Goal: Communication & Community: Answer question/provide support

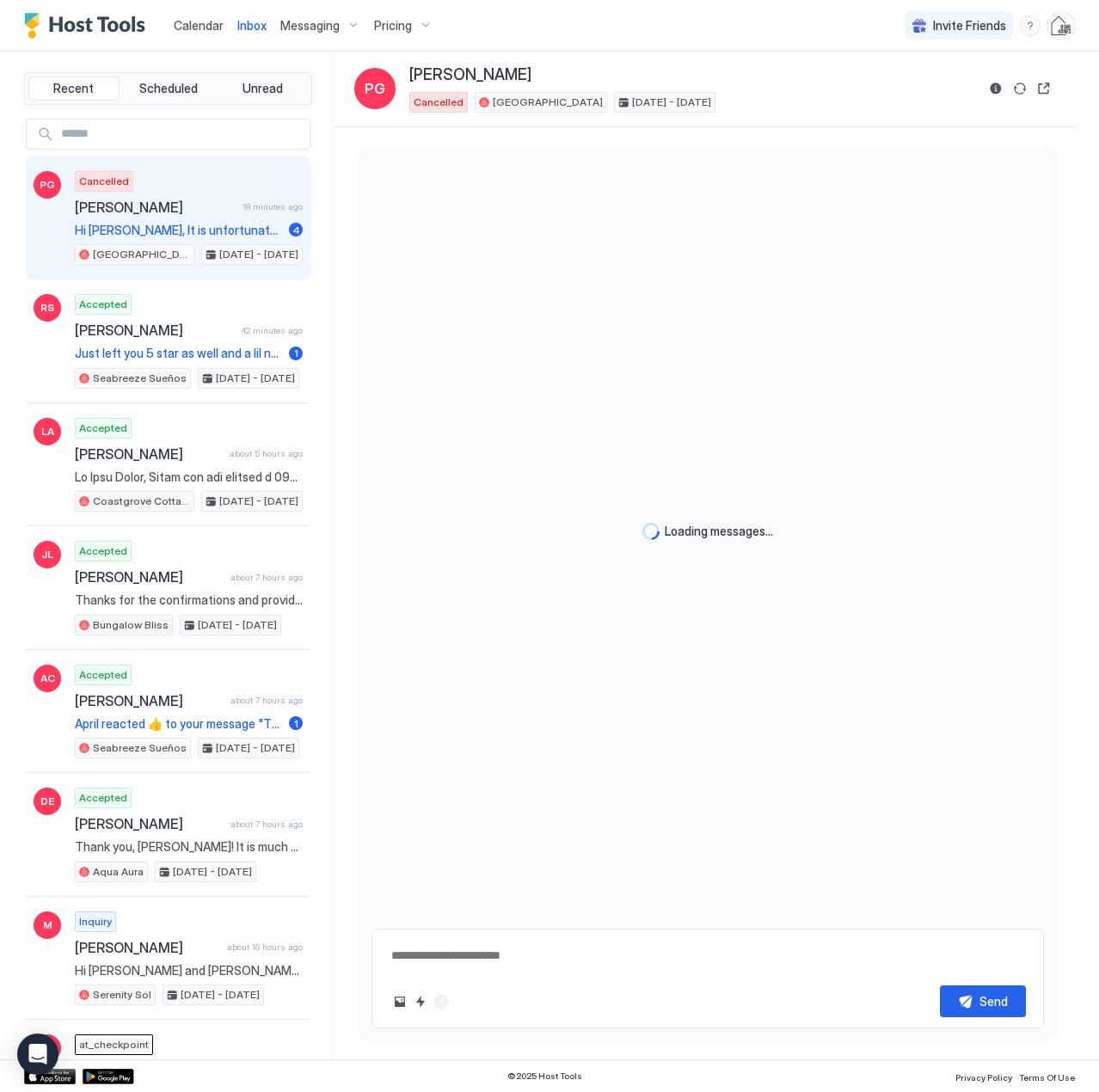
type textarea "*"
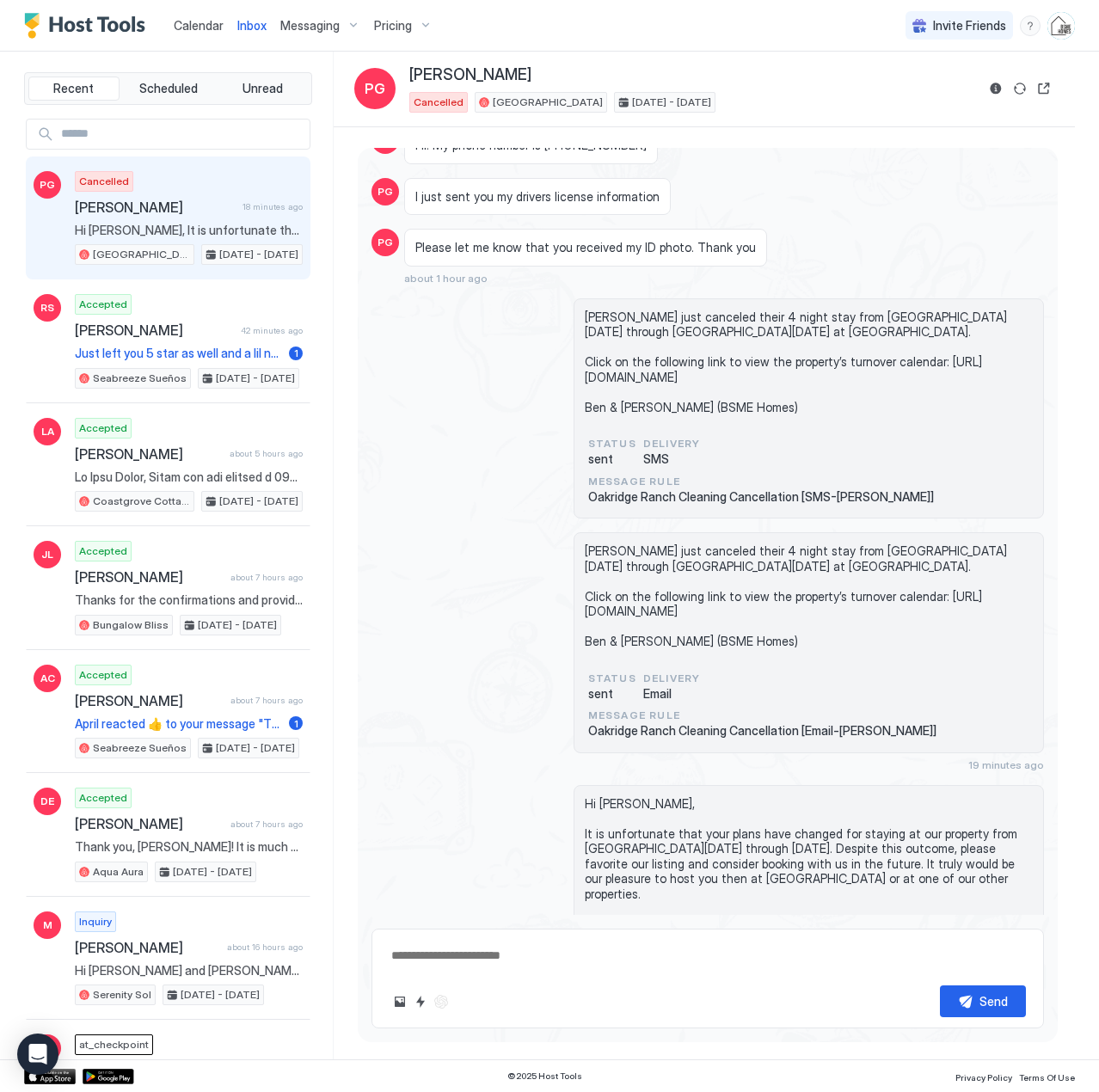
click at [138, 223] on span "Hi [PERSON_NAME], It is unfortunate that your plans have changed for staying at…" at bounding box center [188, 230] width 228 height 16
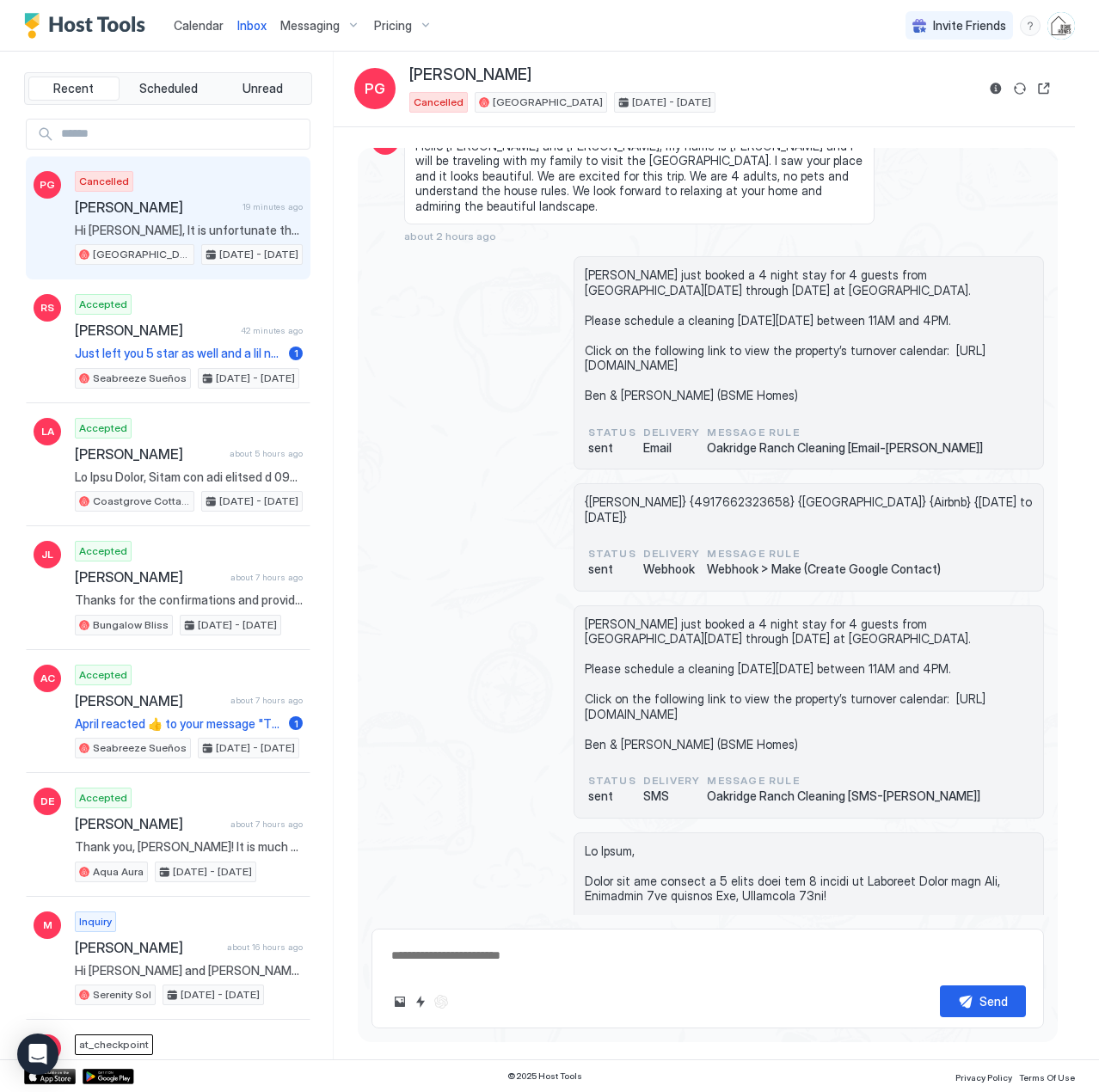
scroll to position [0, 0]
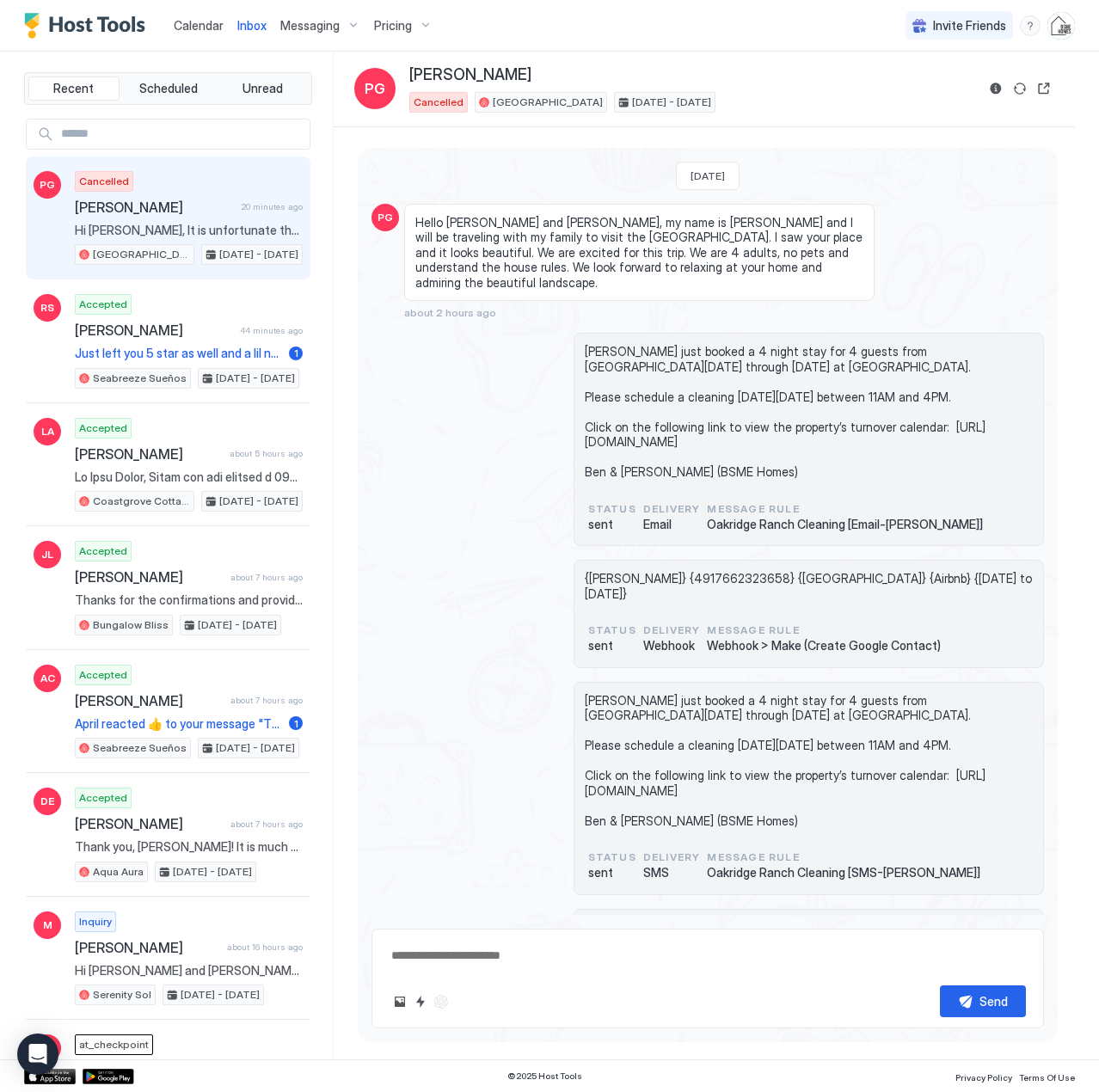
click at [167, 215] on span "[PERSON_NAME]" at bounding box center [154, 208] width 160 height 18
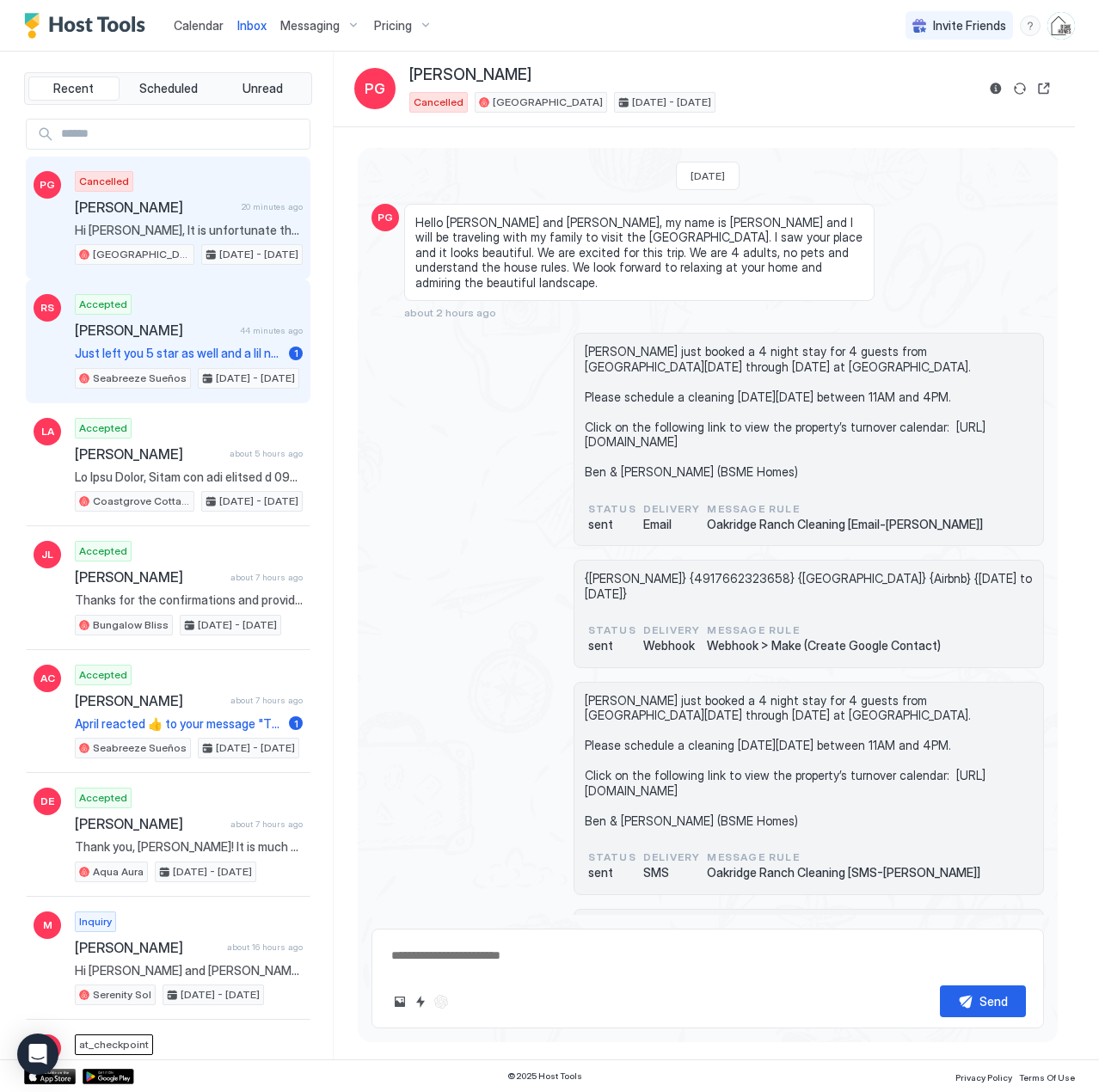
click at [140, 336] on span "[PERSON_NAME]" at bounding box center [153, 330] width 158 height 18
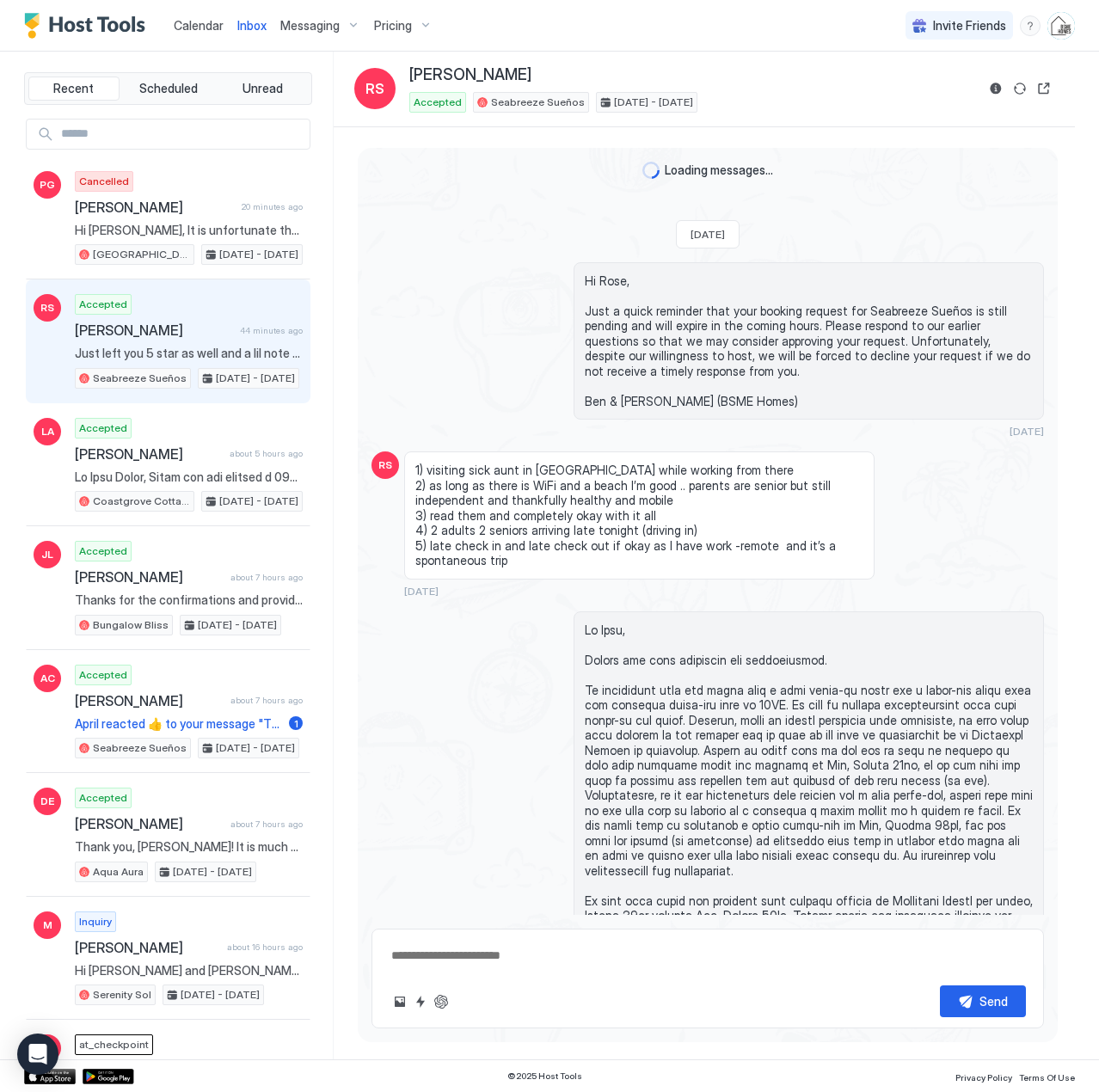
scroll to position [4036, 0]
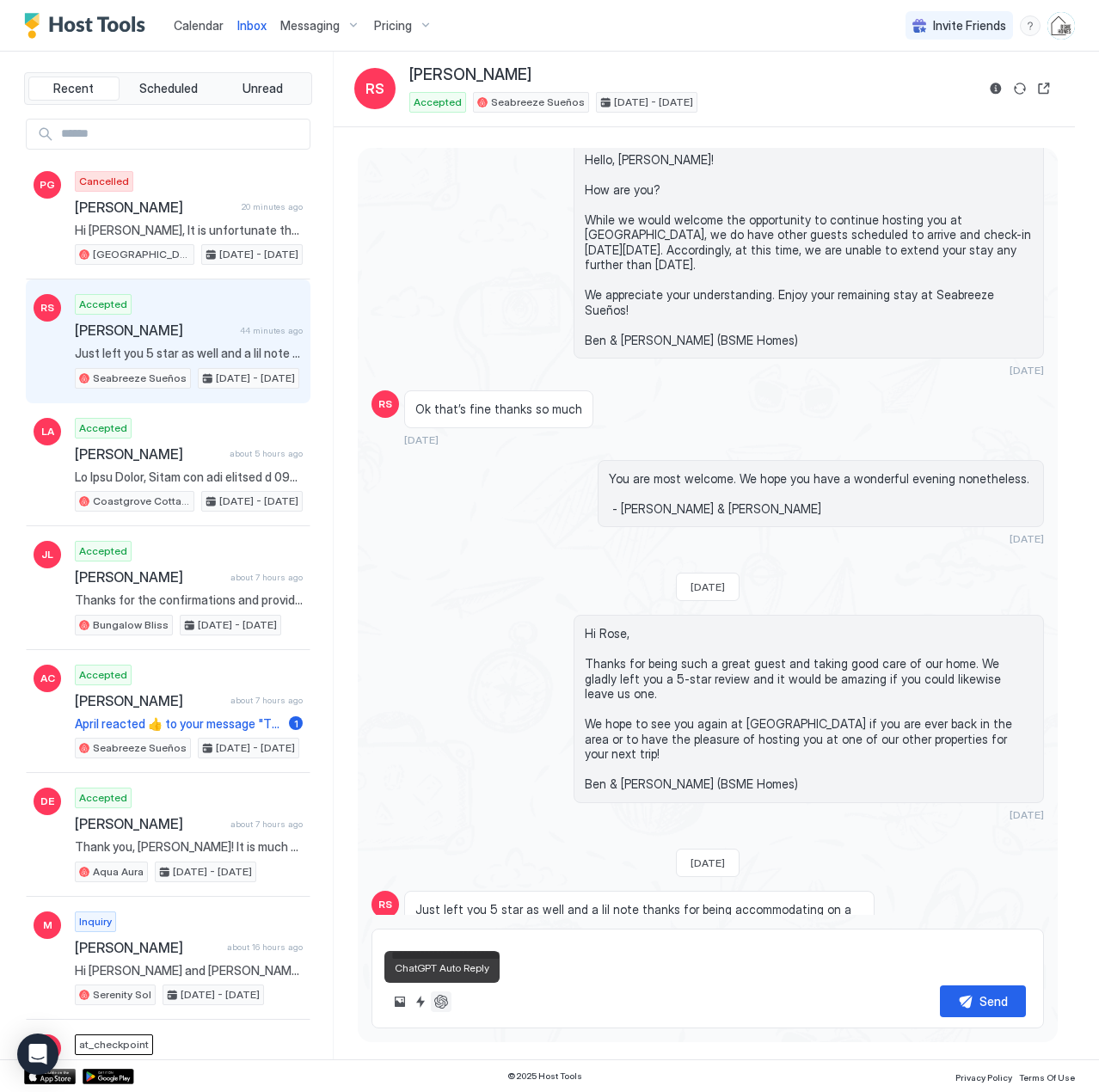
click at [439, 1002] on button "ChatGPT Auto Reply" at bounding box center [441, 1002] width 21 height 21
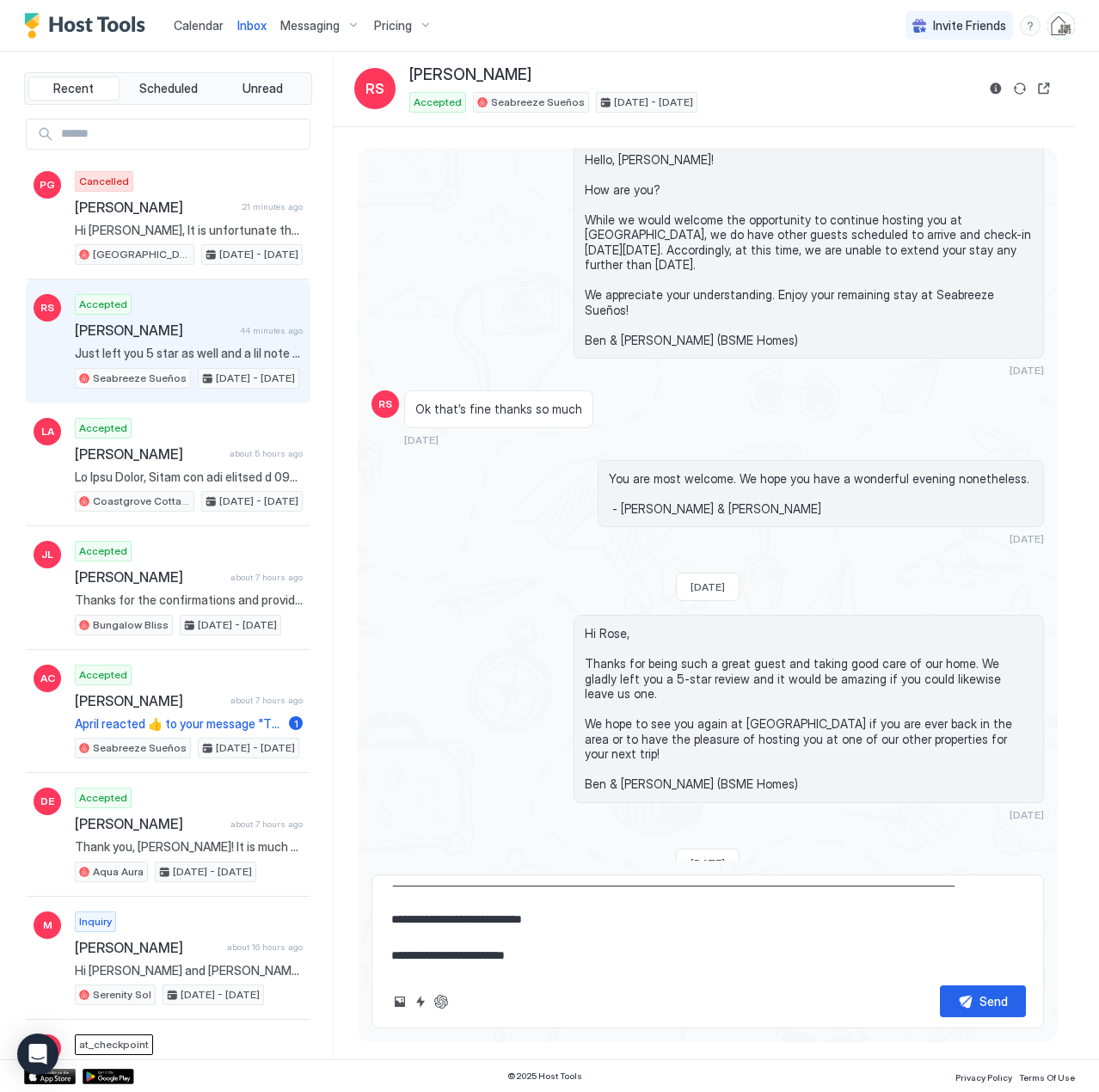
scroll to position [0, 0]
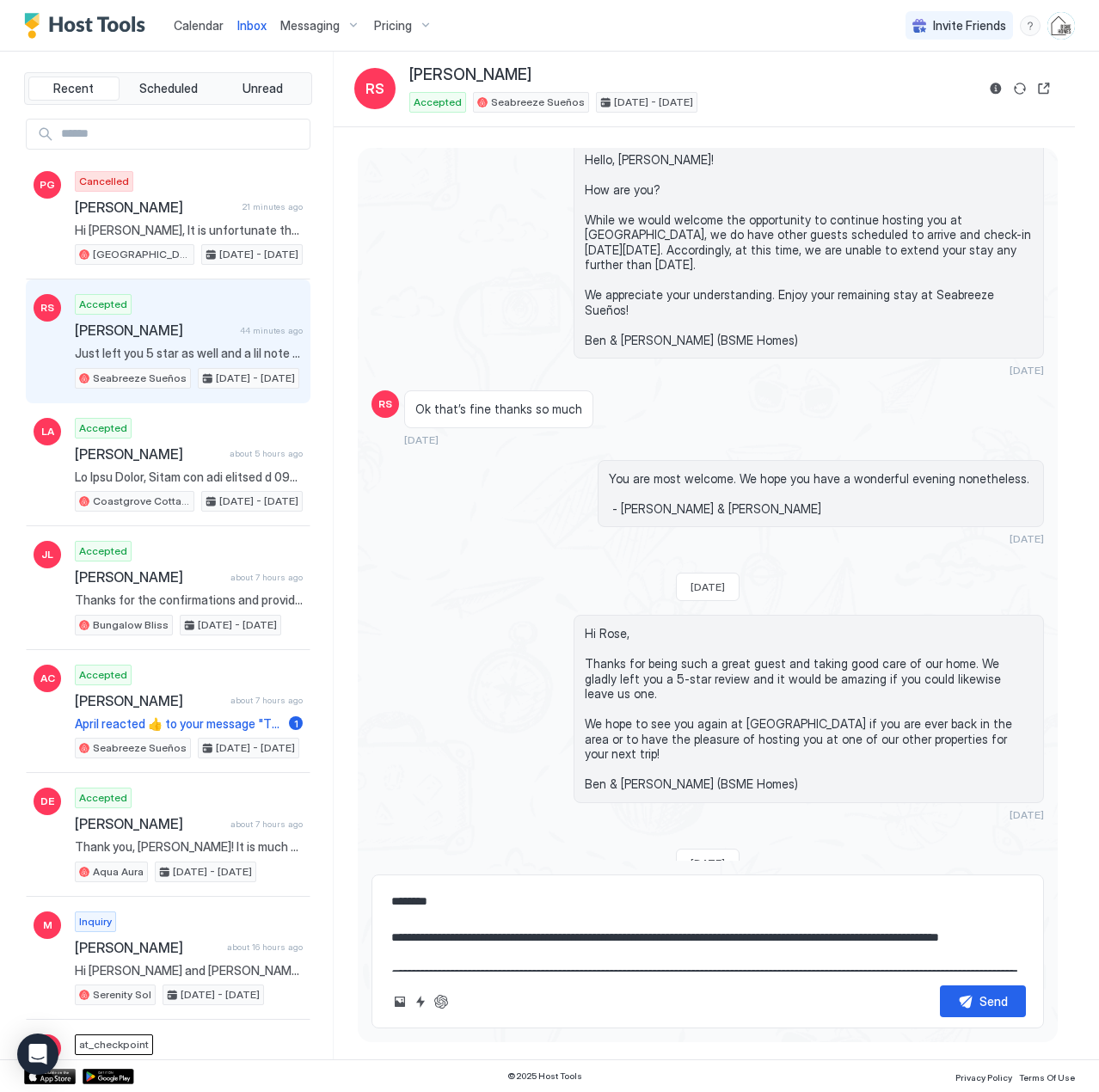
click at [477, 933] on textarea "**********" at bounding box center [707, 928] width 636 height 86
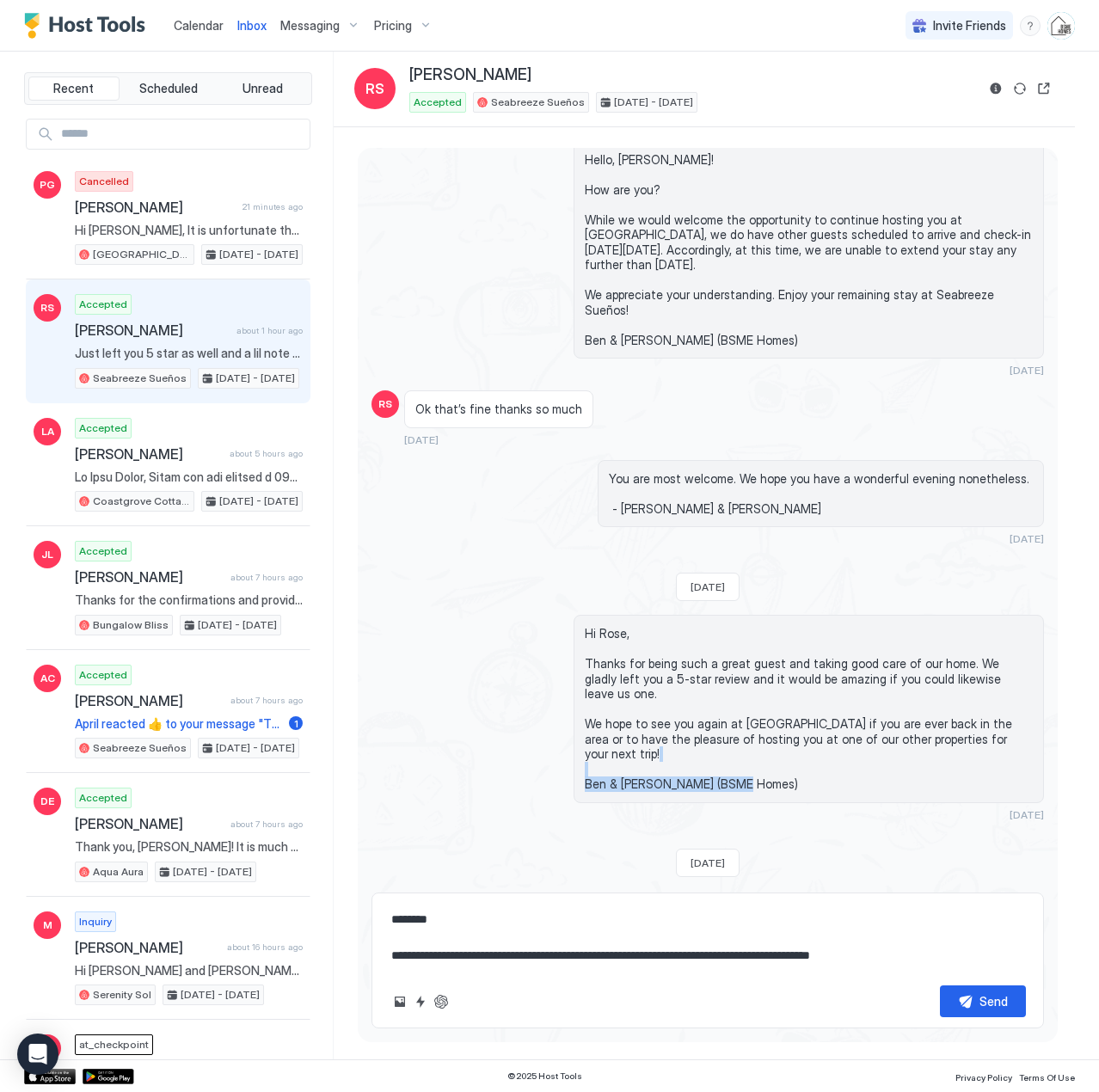
drag, startPoint x: 741, startPoint y: 737, endPoint x: 535, endPoint y: 725, distance: 206.3
click at [535, 725] on div "Hi Rose, Thanks for being such a great guest and taking good care of our home. …" at bounding box center [707, 717] width 672 height 206
copy span "Ben & [PERSON_NAME] (BSME Homes)"
click at [904, 964] on textarea "**********" at bounding box center [707, 937] width 636 height 67
paste textarea "**********"
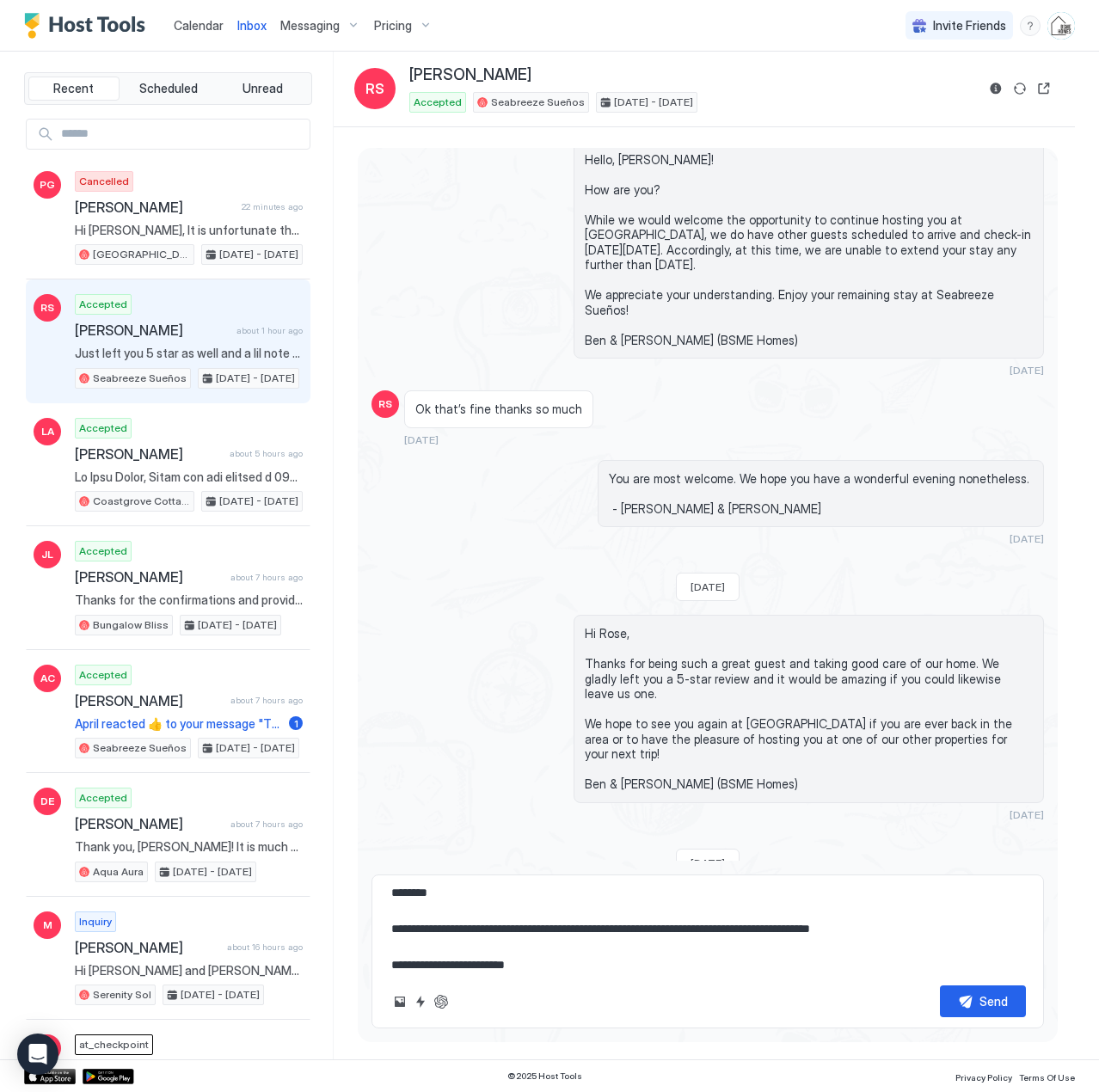
scroll to position [10, 0]
type textarea "**********"
click at [971, 991] on button "Send" at bounding box center [982, 1001] width 86 height 32
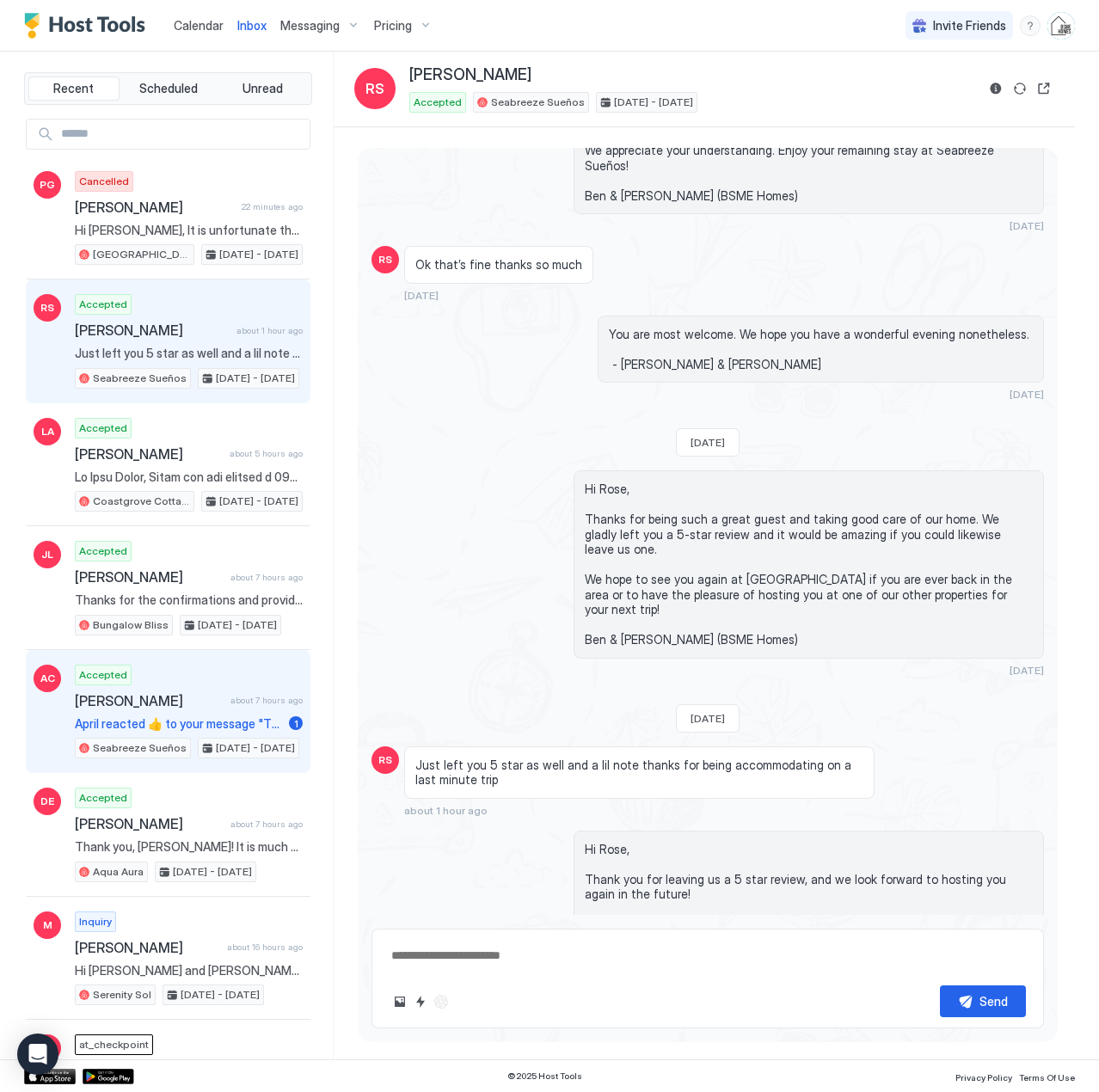
click at [151, 709] on div "Accepted [PERSON_NAME] about 7 hours ago April reacted 👍 to your message "Thank…" at bounding box center [188, 712] width 228 height 95
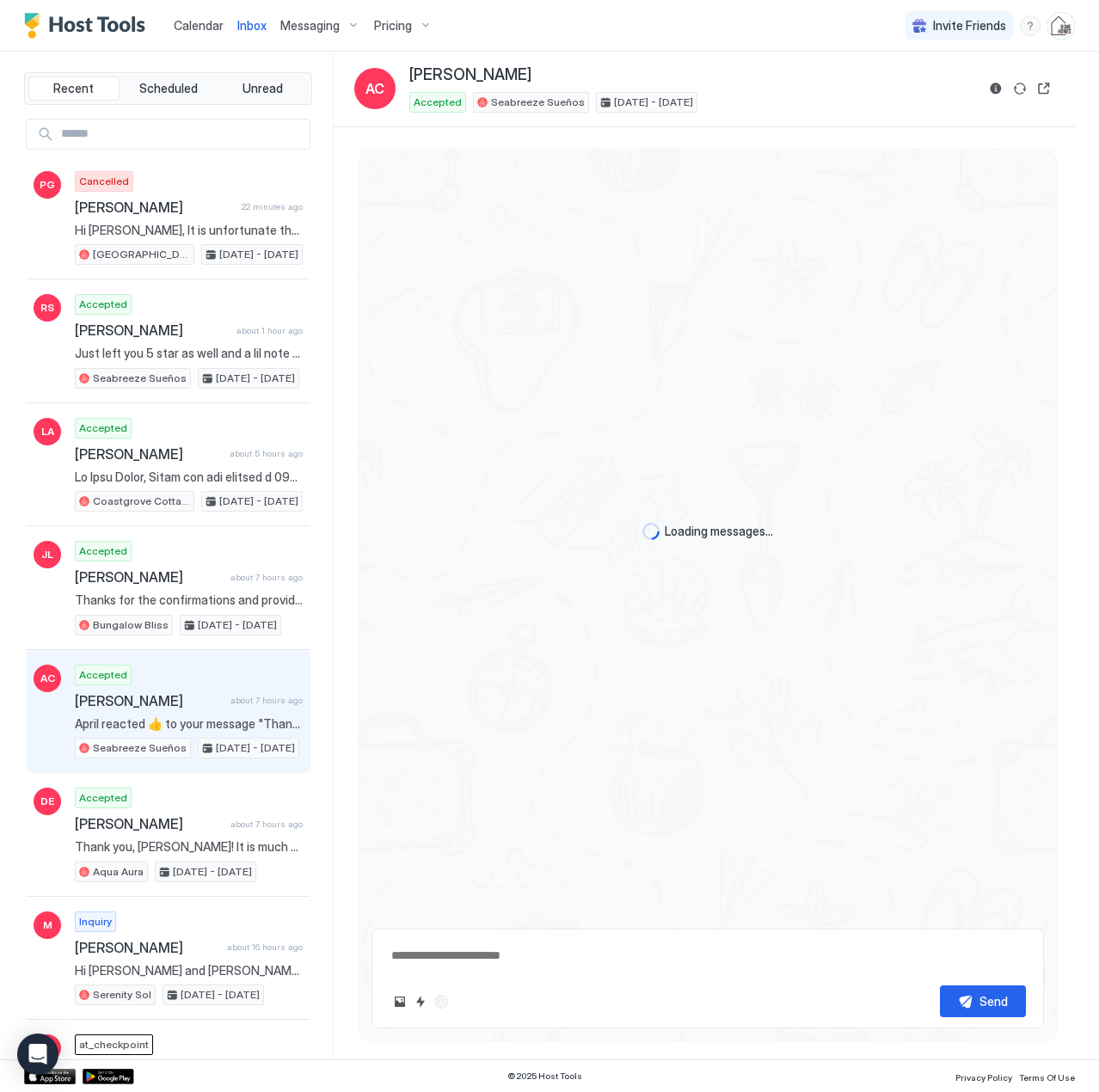
scroll to position [3897, 0]
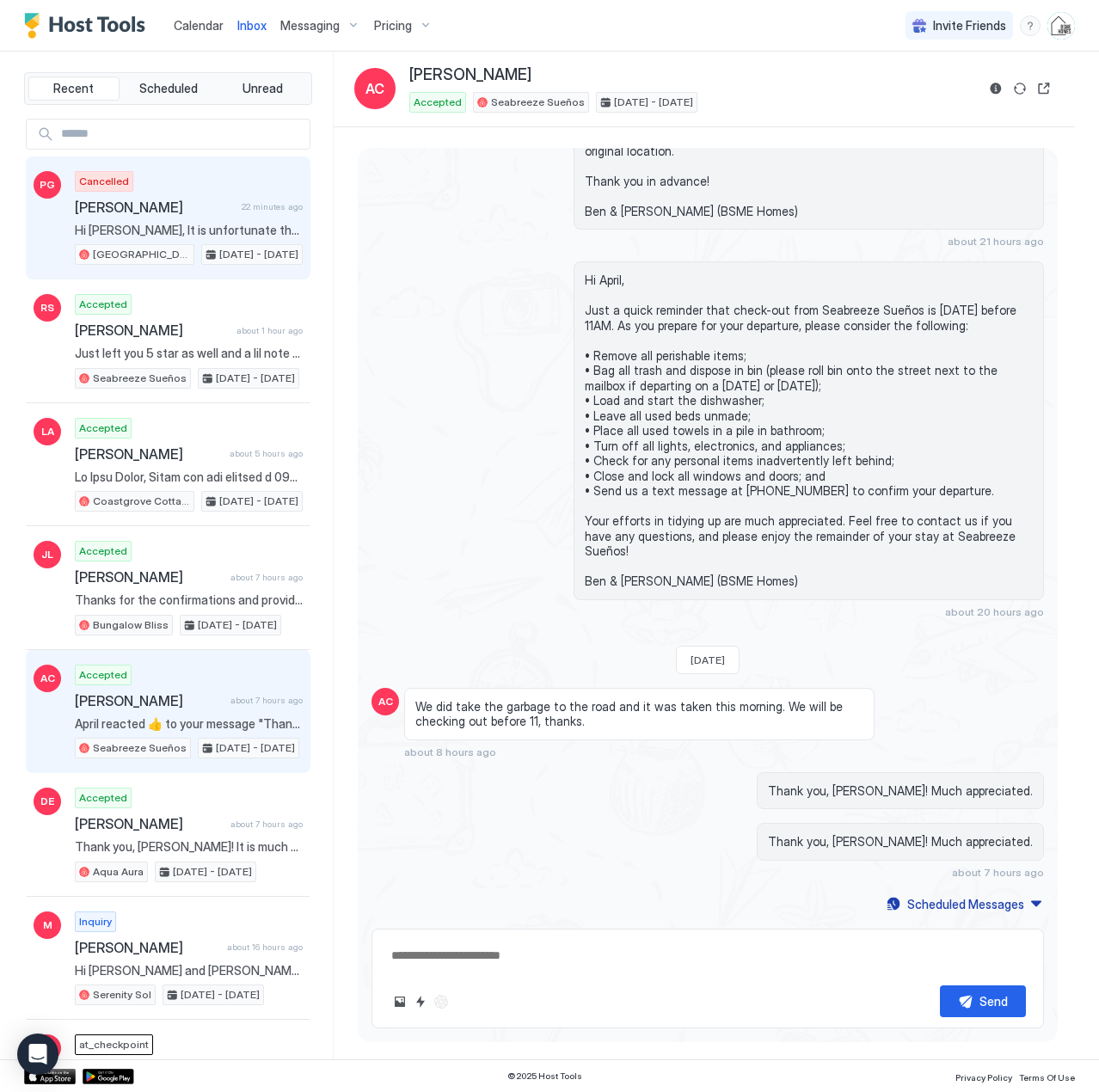
click at [161, 220] on div "Cancelled [PERSON_NAME] 22 minutes ago Hi [PERSON_NAME], It is unfortunate that…" at bounding box center [188, 218] width 228 height 95
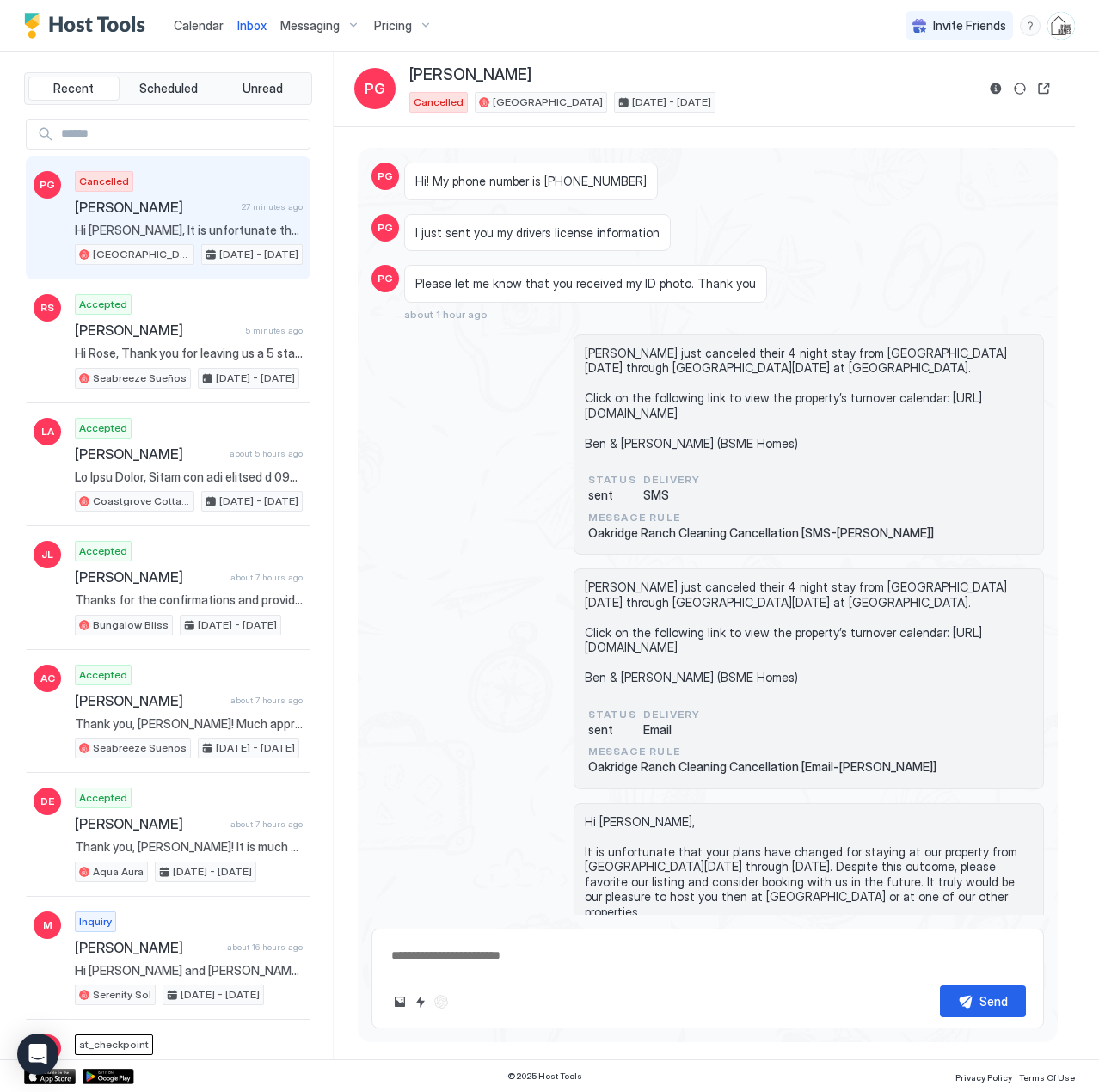
scroll to position [1212, 0]
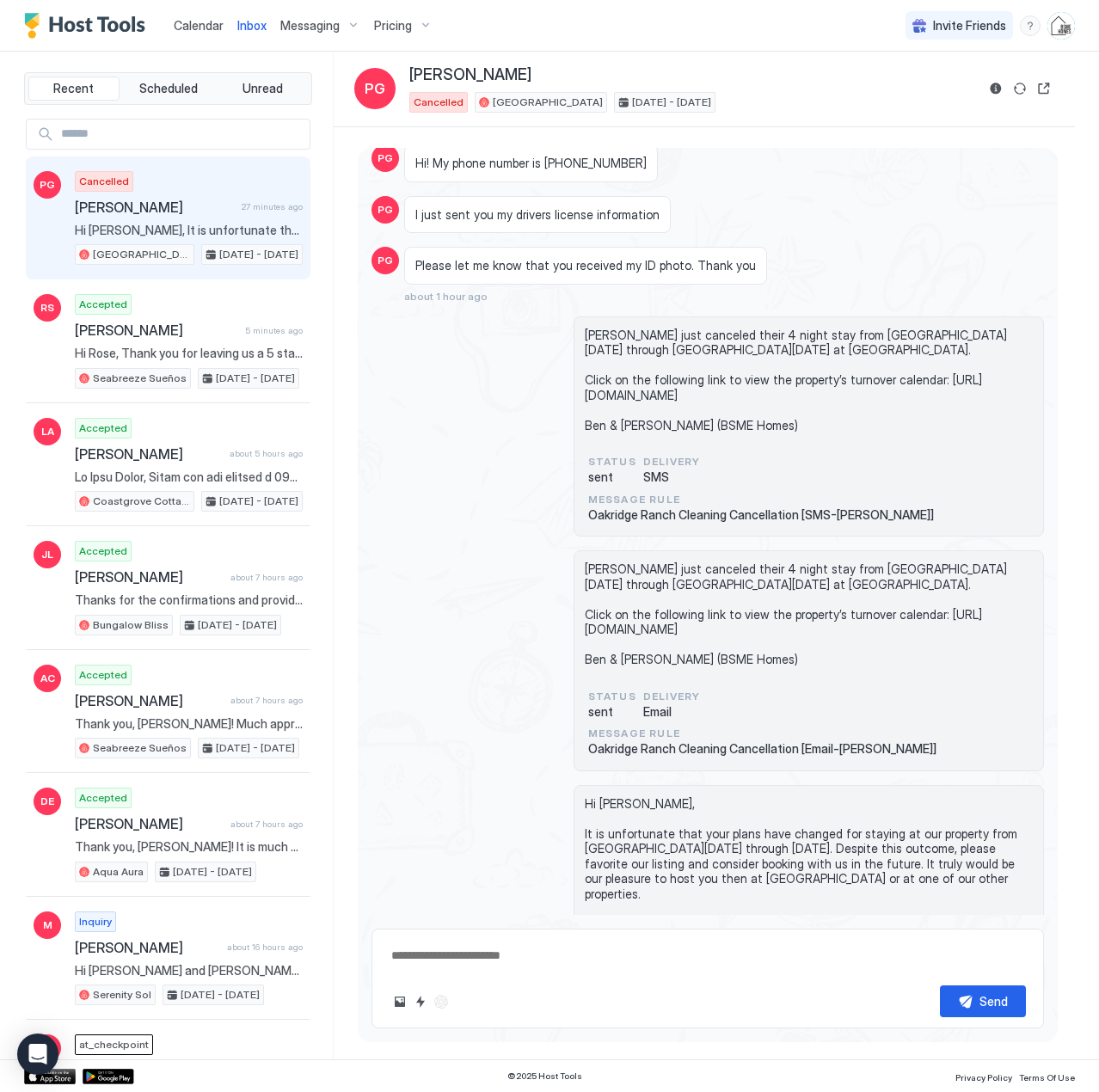
click at [167, 229] on span "Hi [PERSON_NAME], It is unfortunate that your plans have changed for staying at…" at bounding box center [188, 230] width 228 height 16
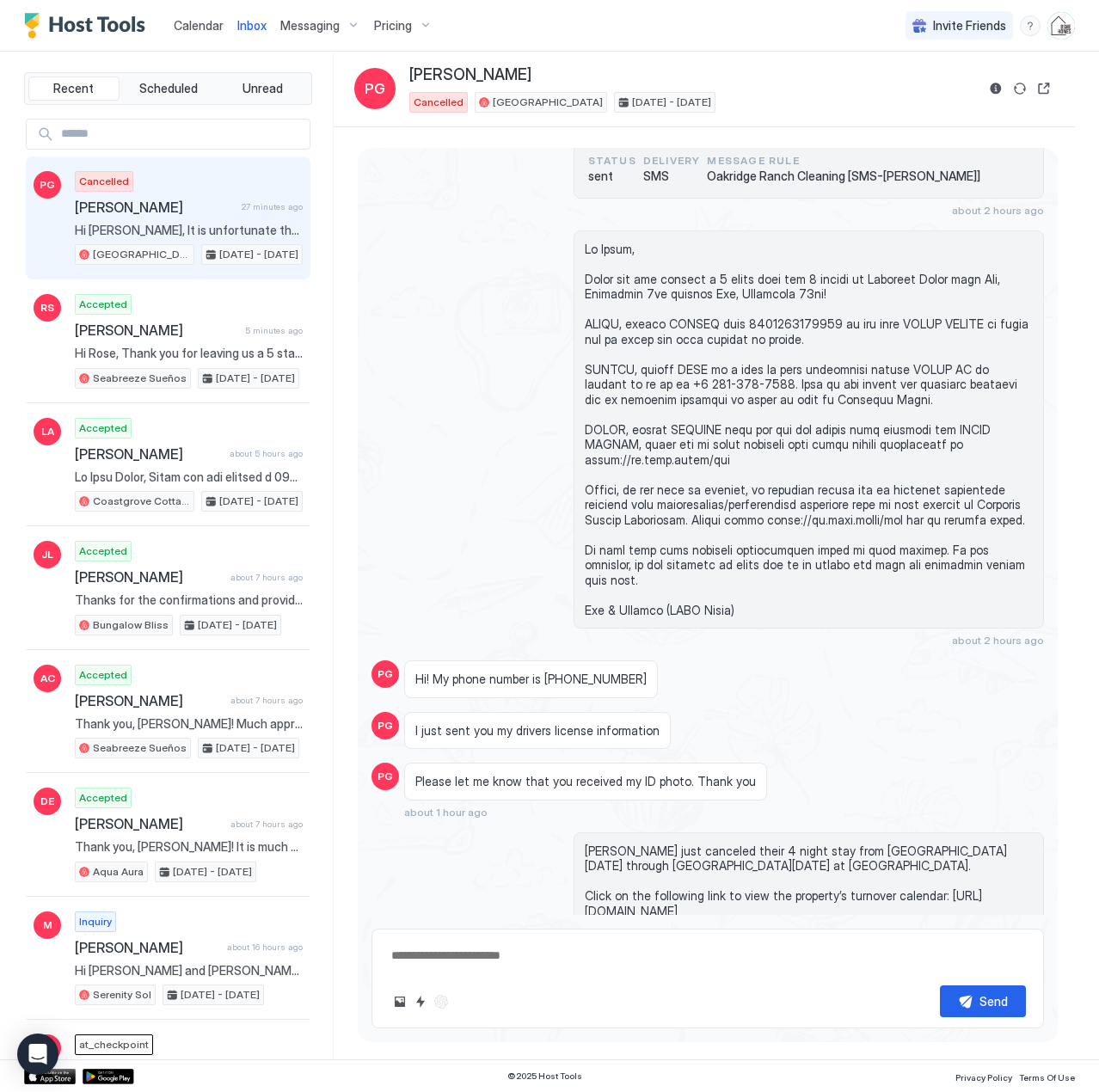
scroll to position [610, 0]
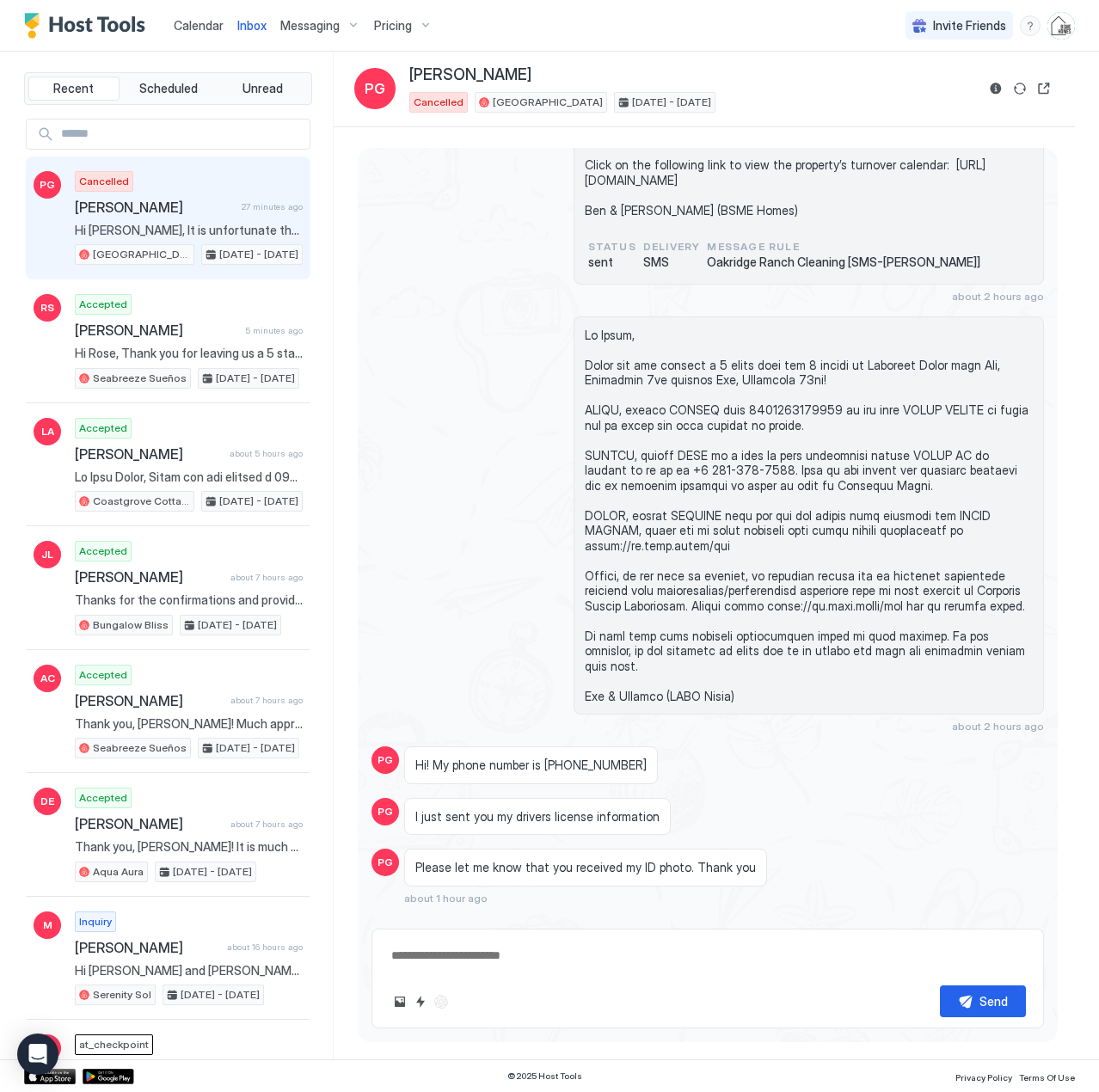
drag, startPoint x: 645, startPoint y: 650, endPoint x: 567, endPoint y: 651, distance: 78.0
click at [567, 651] on div "about 2 hours ago" at bounding box center [707, 525] width 672 height 417
drag, startPoint x: 632, startPoint y: 649, endPoint x: 585, endPoint y: 645, distance: 47.2
click at [586, 646] on span at bounding box center [808, 516] width 448 height 377
drag, startPoint x: 548, startPoint y: 649, endPoint x: 685, endPoint y: 649, distance: 137.0
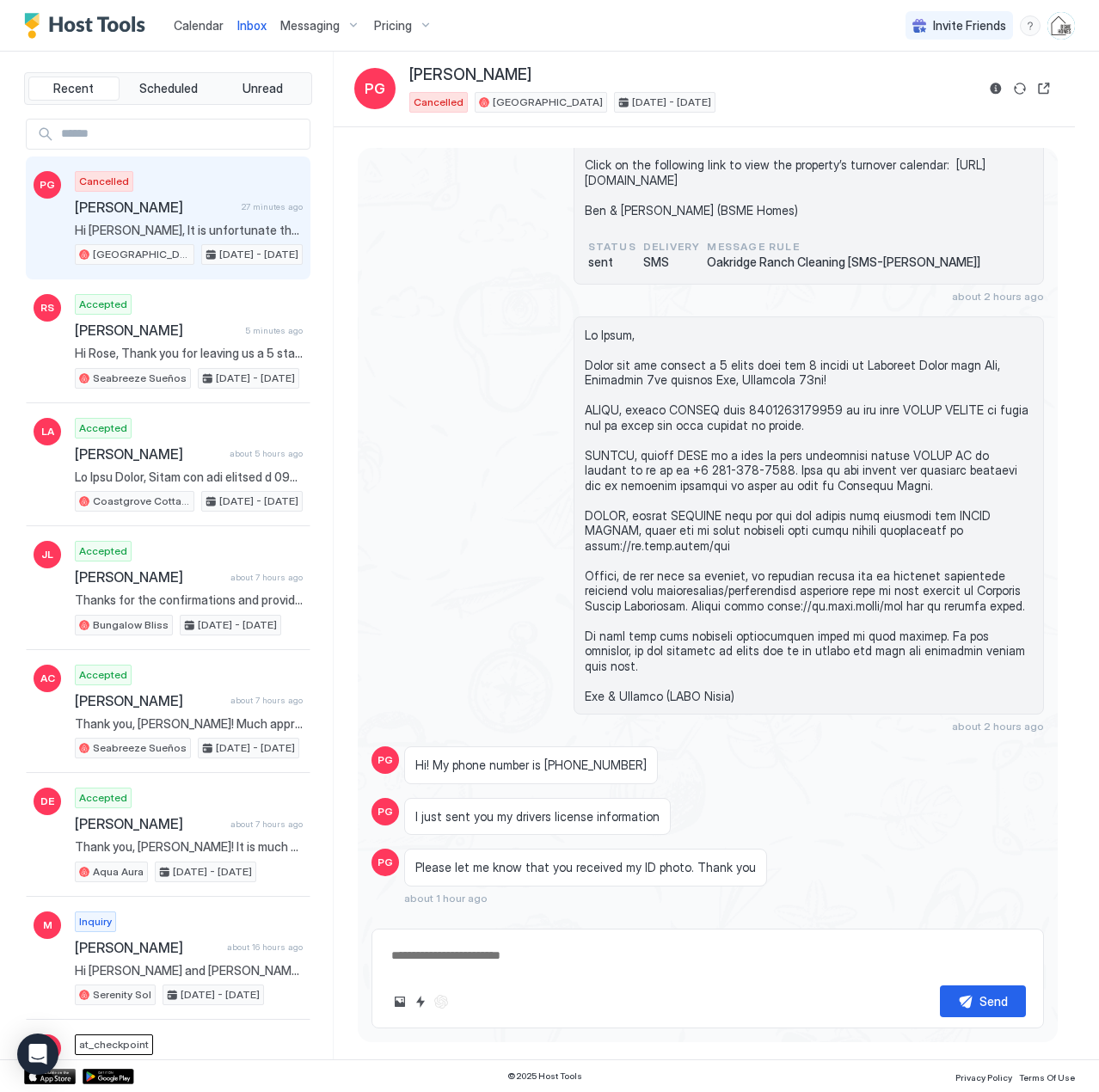
click at [685, 649] on div "about 2 hours ago" at bounding box center [707, 525] width 672 height 417
click at [578, 647] on div at bounding box center [808, 515] width 471 height 399
drag, startPoint x: 578, startPoint y: 647, endPoint x: 535, endPoint y: 651, distance: 43.2
click at [530, 654] on div "about 2 hours ago" at bounding box center [707, 525] width 672 height 417
drag, startPoint x: 547, startPoint y: 649, endPoint x: 655, endPoint y: 651, distance: 108.0
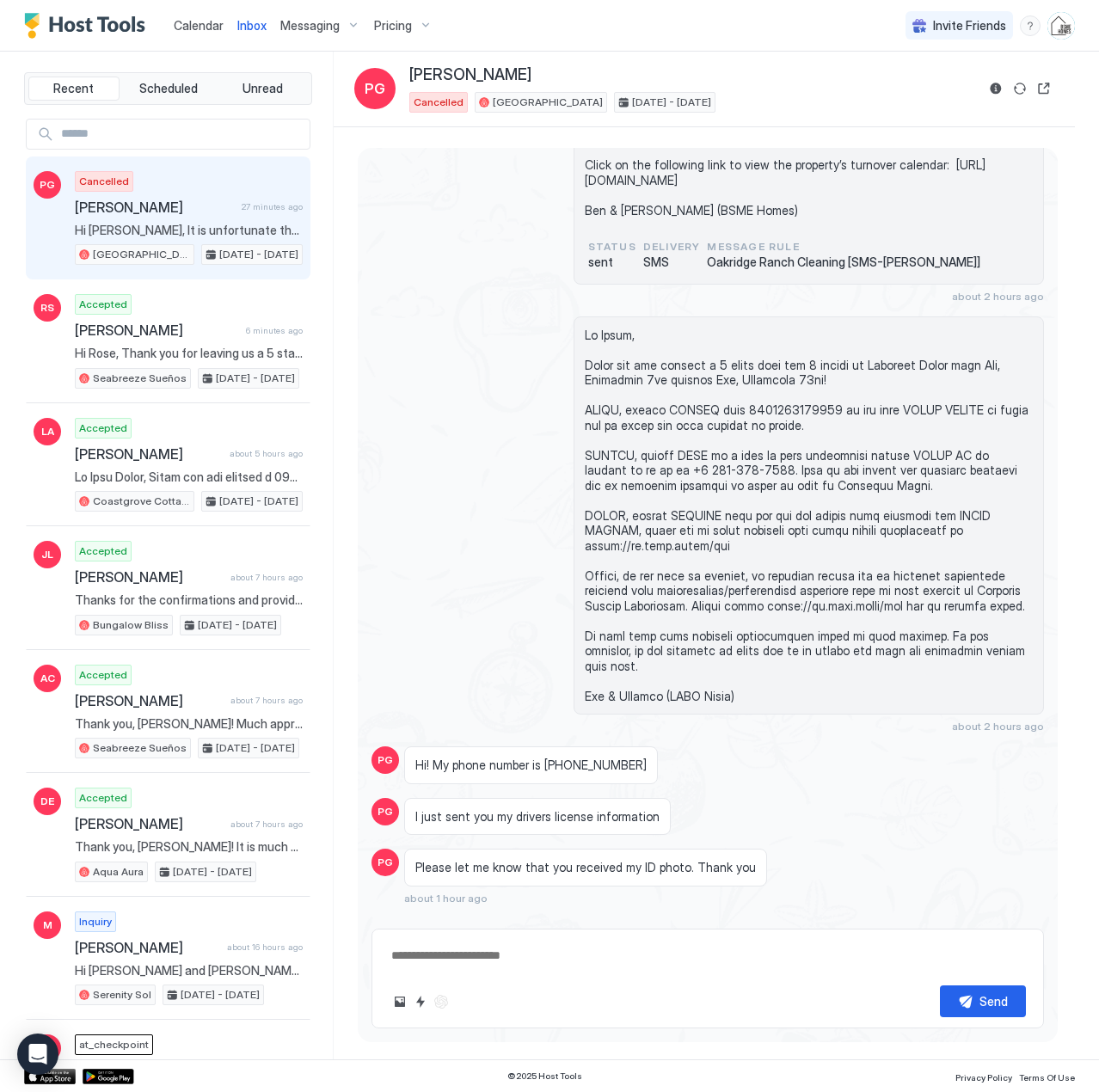
click at [655, 651] on div "about 2 hours ago" at bounding box center [707, 525] width 672 height 417
drag, startPoint x: 641, startPoint y: 735, endPoint x: 545, endPoint y: 734, distance: 96.0
click at [545, 757] on span "Hi! My phone number is [PHONE_NUMBER]" at bounding box center [531, 765] width 231 height 16
copy span "[PHONE_NUMBER]"
click at [199, 24] on span "Calendar" at bounding box center [198, 25] width 50 height 15
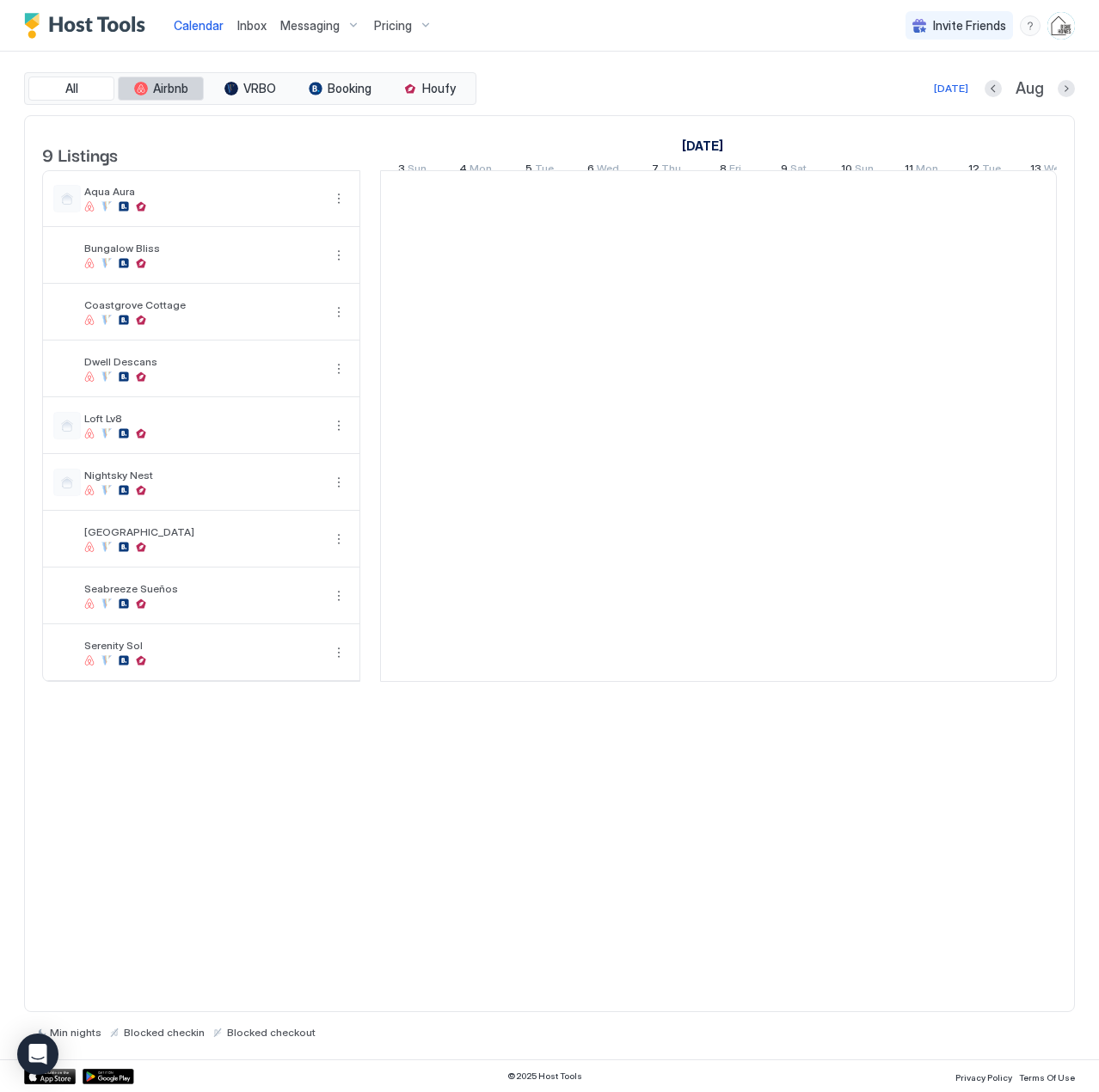
scroll to position [0, 955]
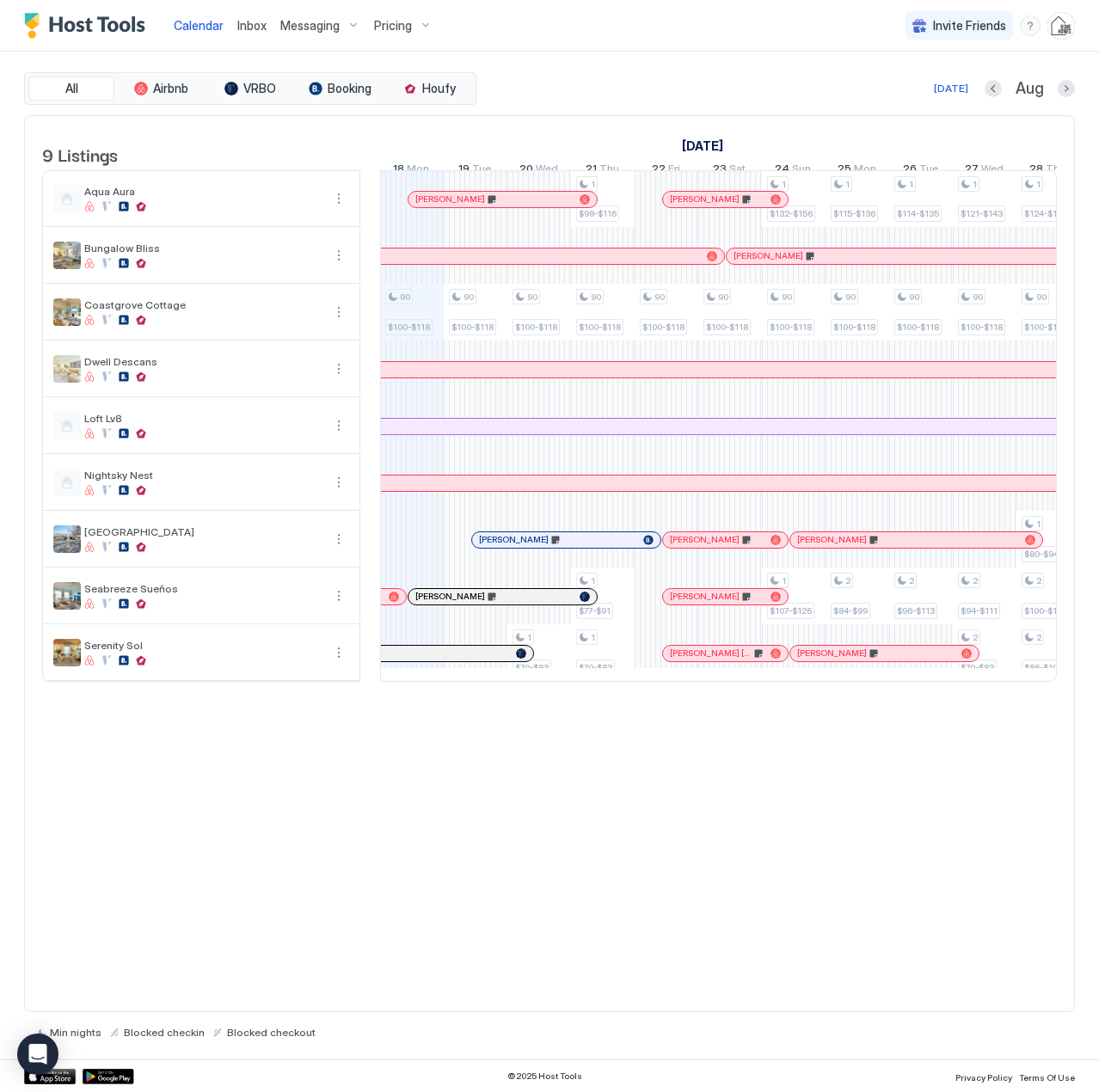
click at [391, 602] on div at bounding box center [394, 597] width 11 height 11
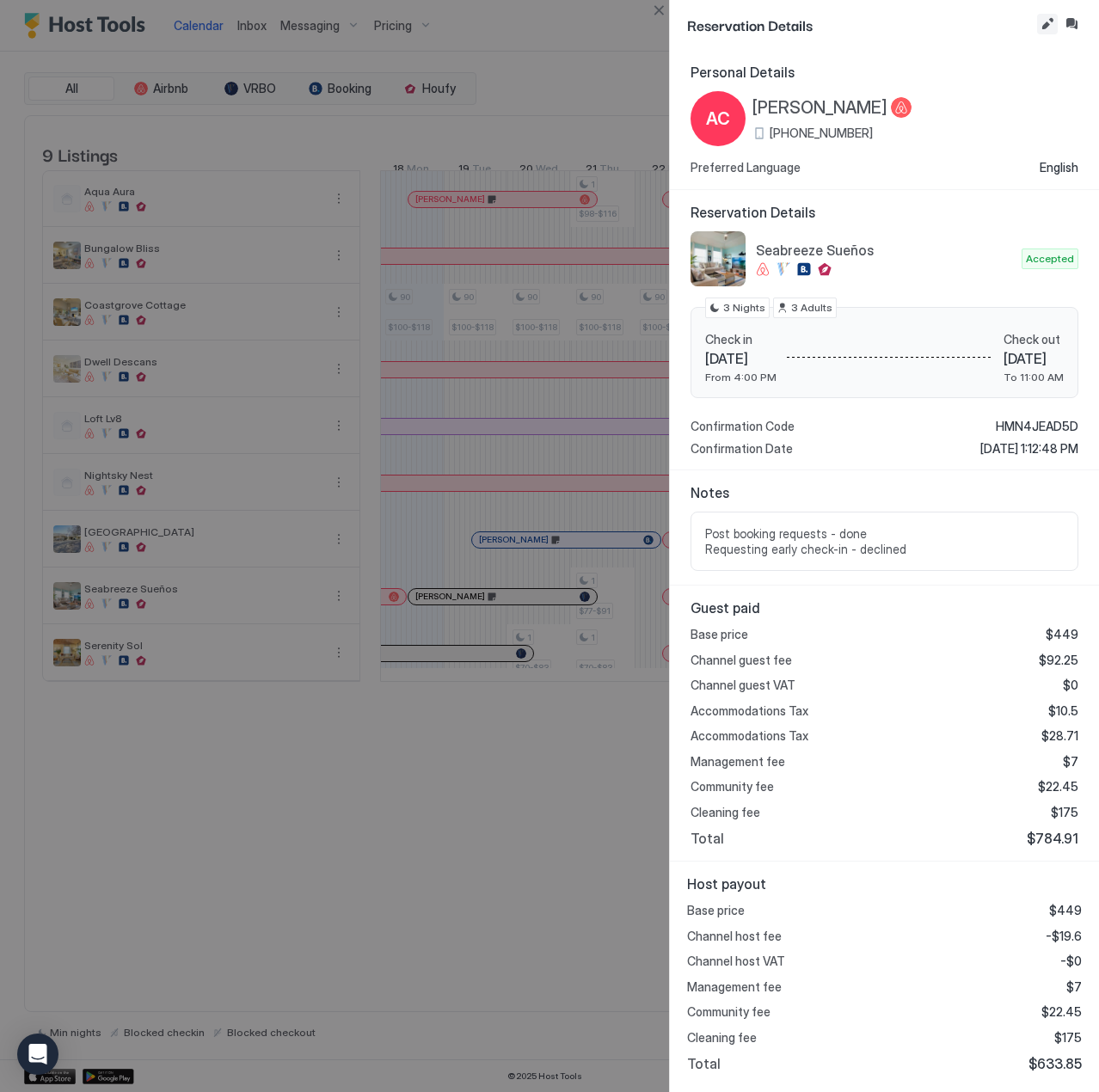
click at [1044, 27] on button "Edit reservation" at bounding box center [1047, 25] width 21 height 21
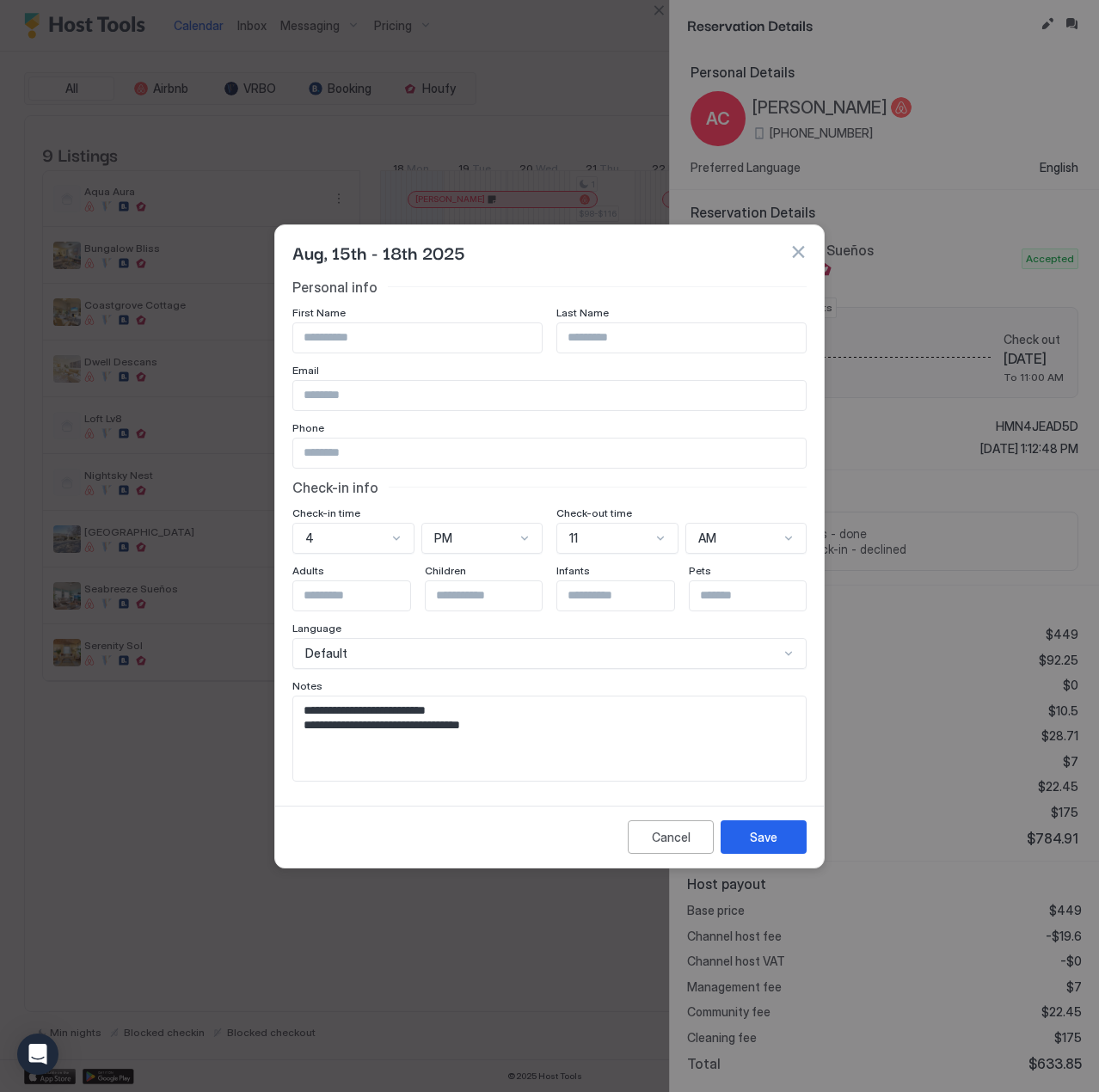
click at [545, 735] on textarea "**********" at bounding box center [550, 739] width 513 height 84
paste textarea "**********"
type textarea "**********"
click at [776, 835] on div "Save" at bounding box center [762, 837] width 27 height 18
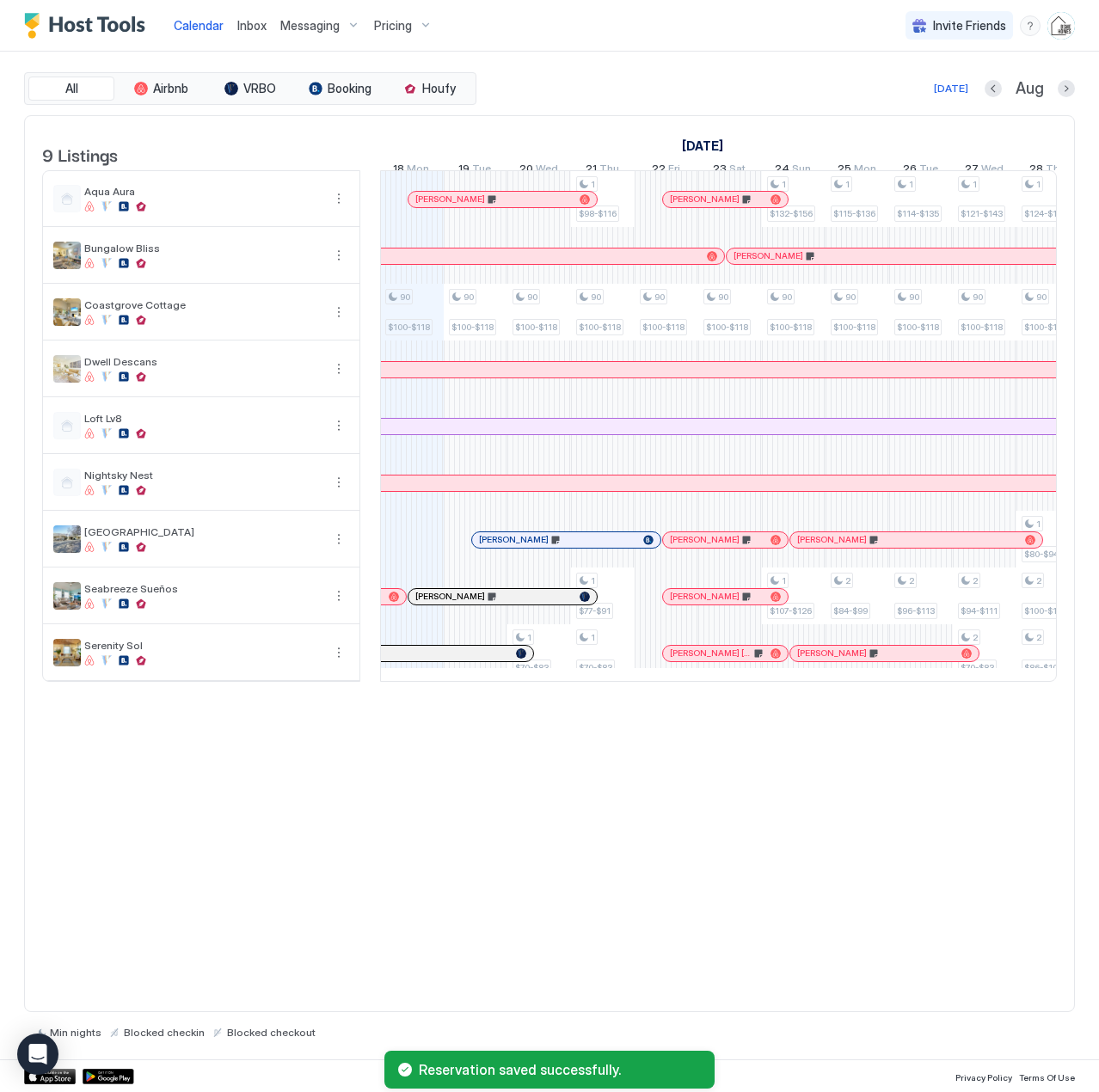
click at [392, 602] on div at bounding box center [394, 597] width 11 height 11
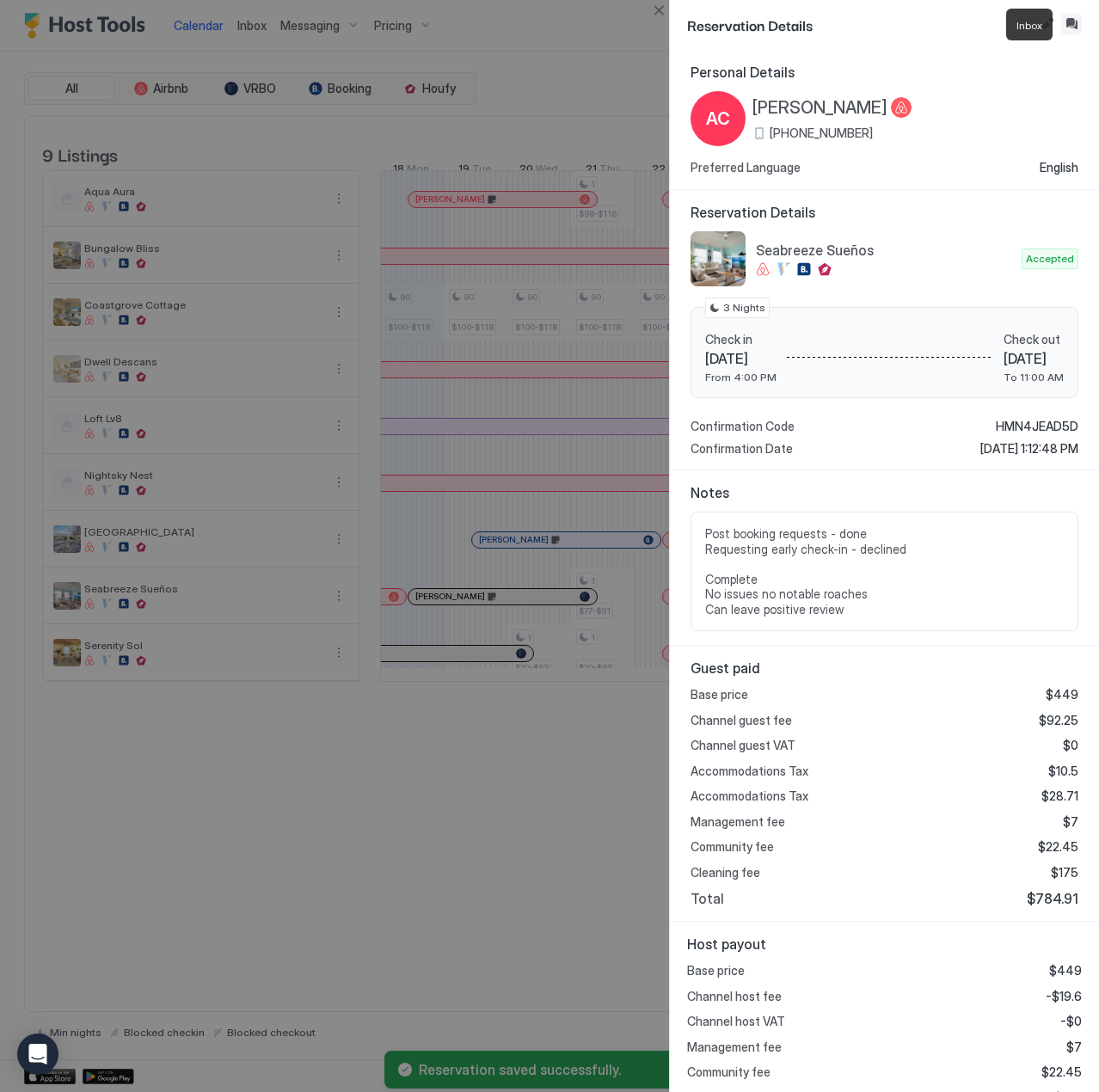
click at [1067, 18] on button "Inbox" at bounding box center [1071, 25] width 21 height 21
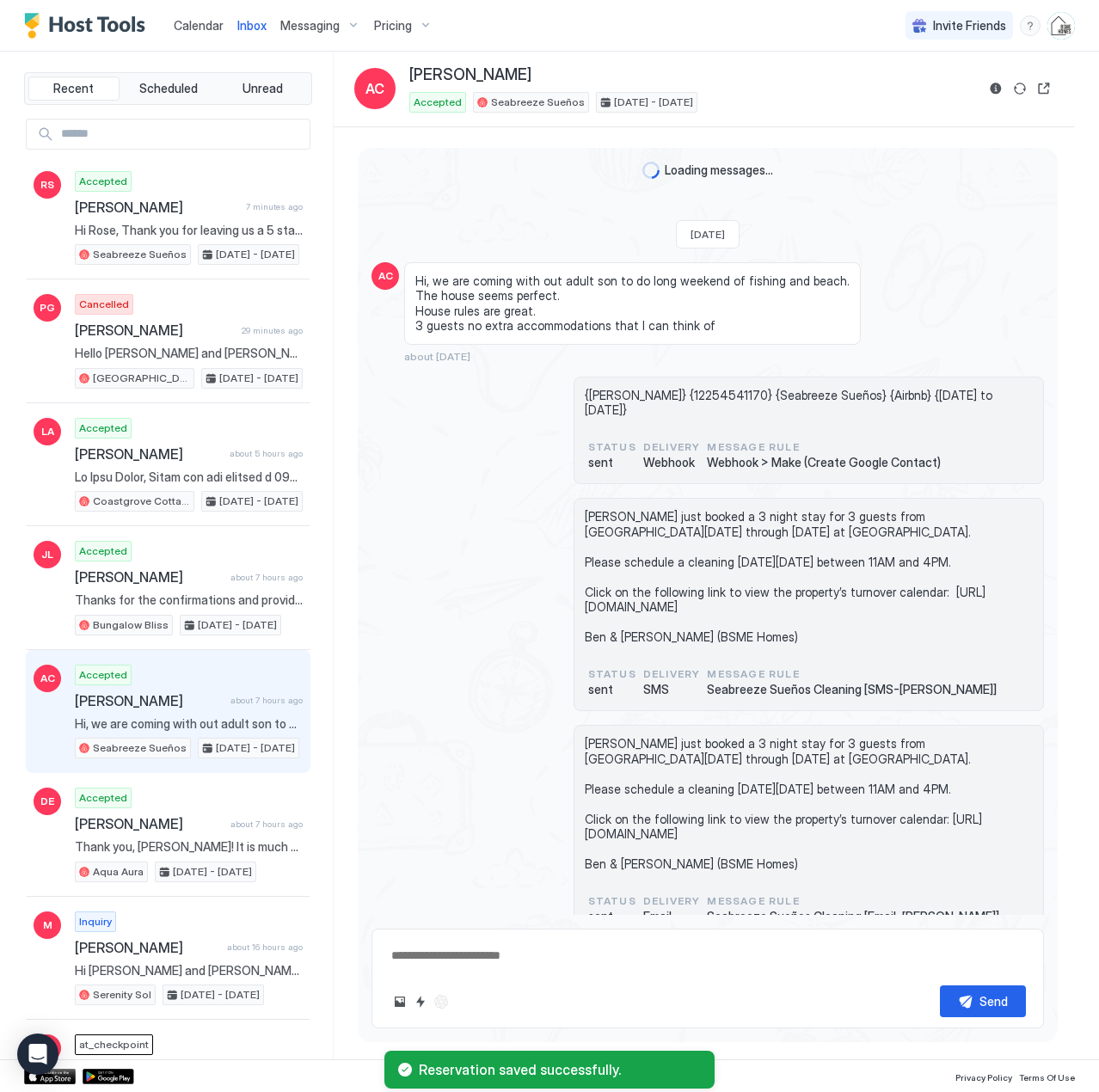
scroll to position [3839, 0]
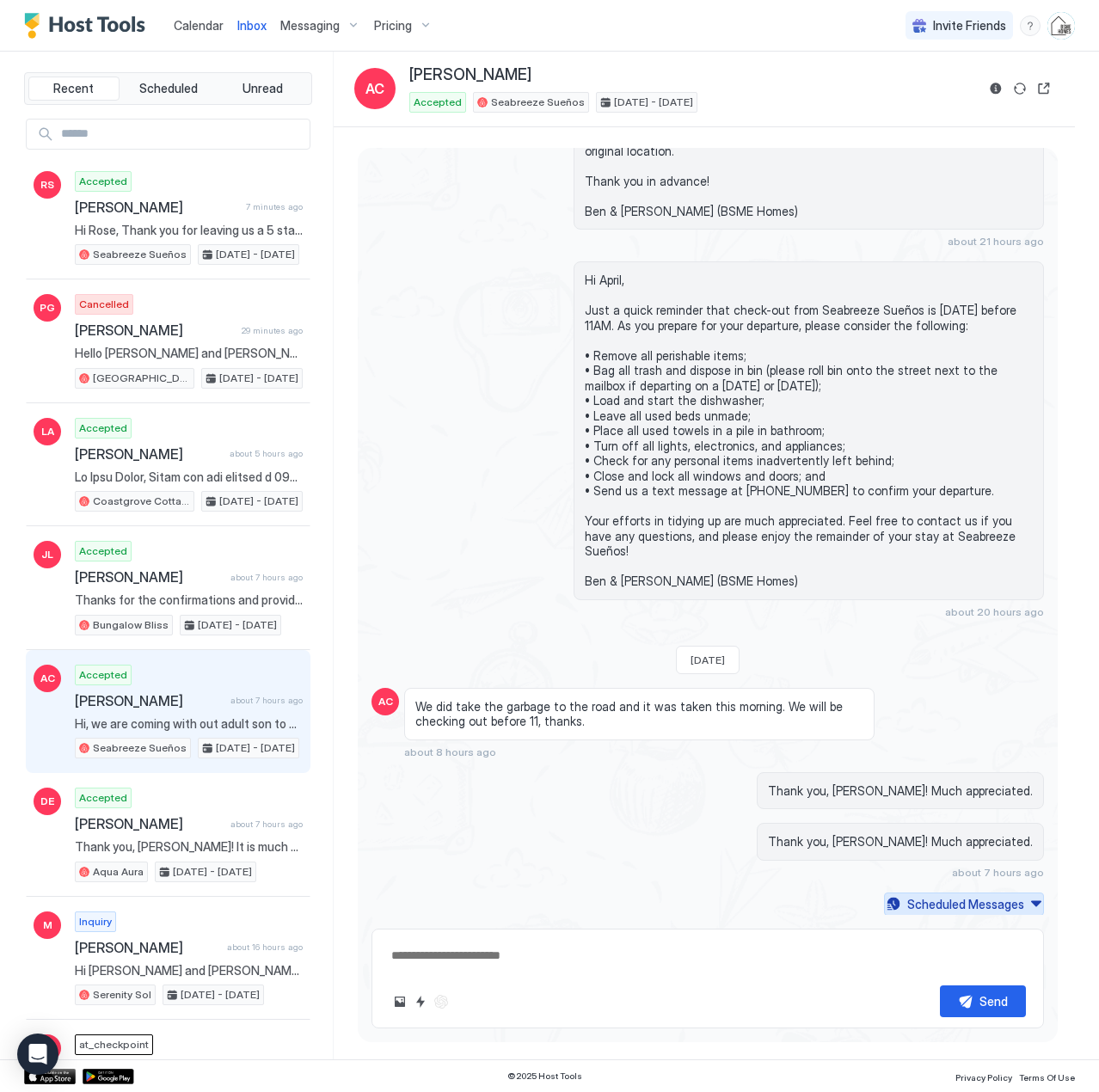
click at [962, 907] on div "Scheduled Messages" at bounding box center [965, 904] width 117 height 18
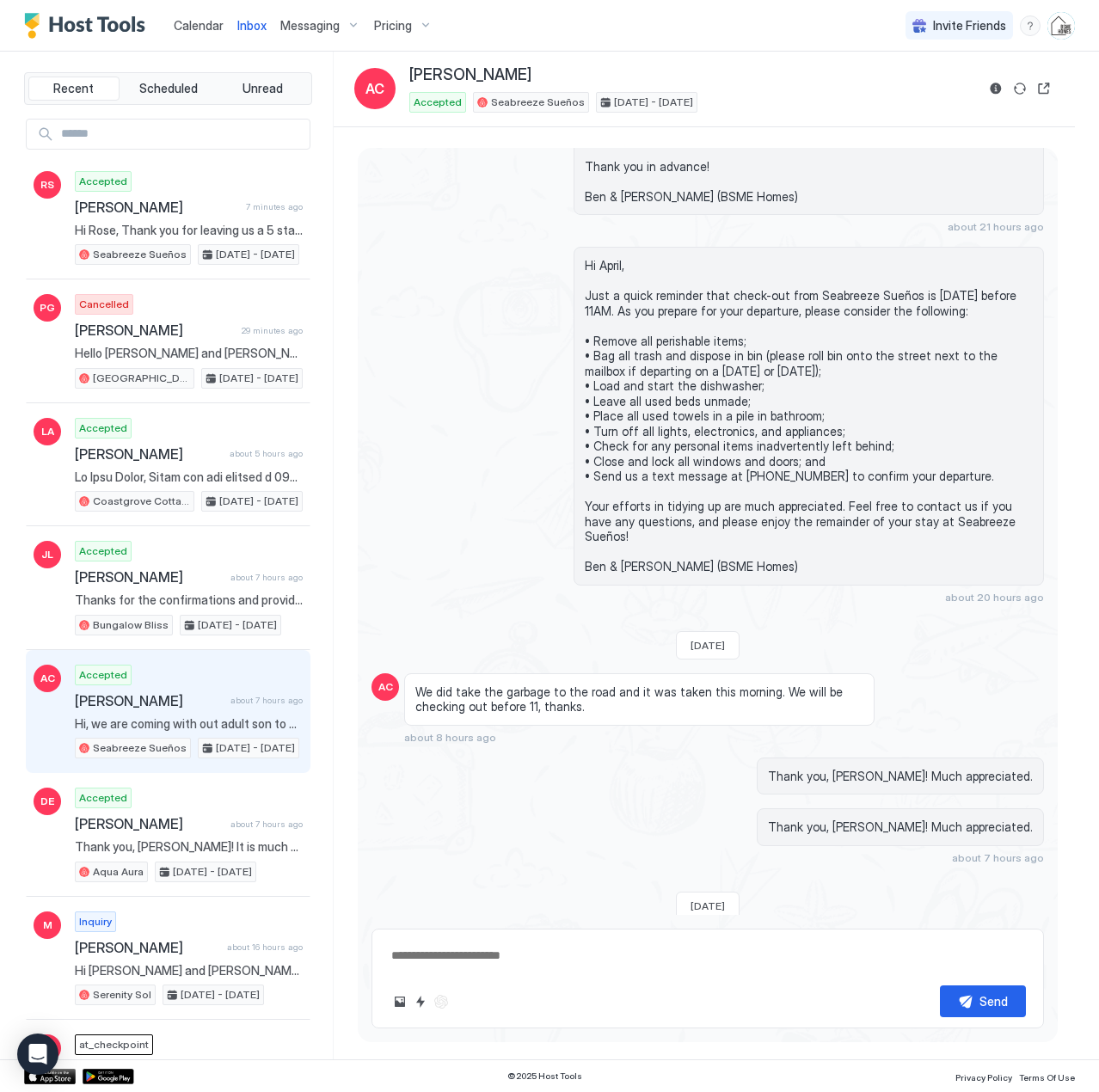
scroll to position [4261, 0]
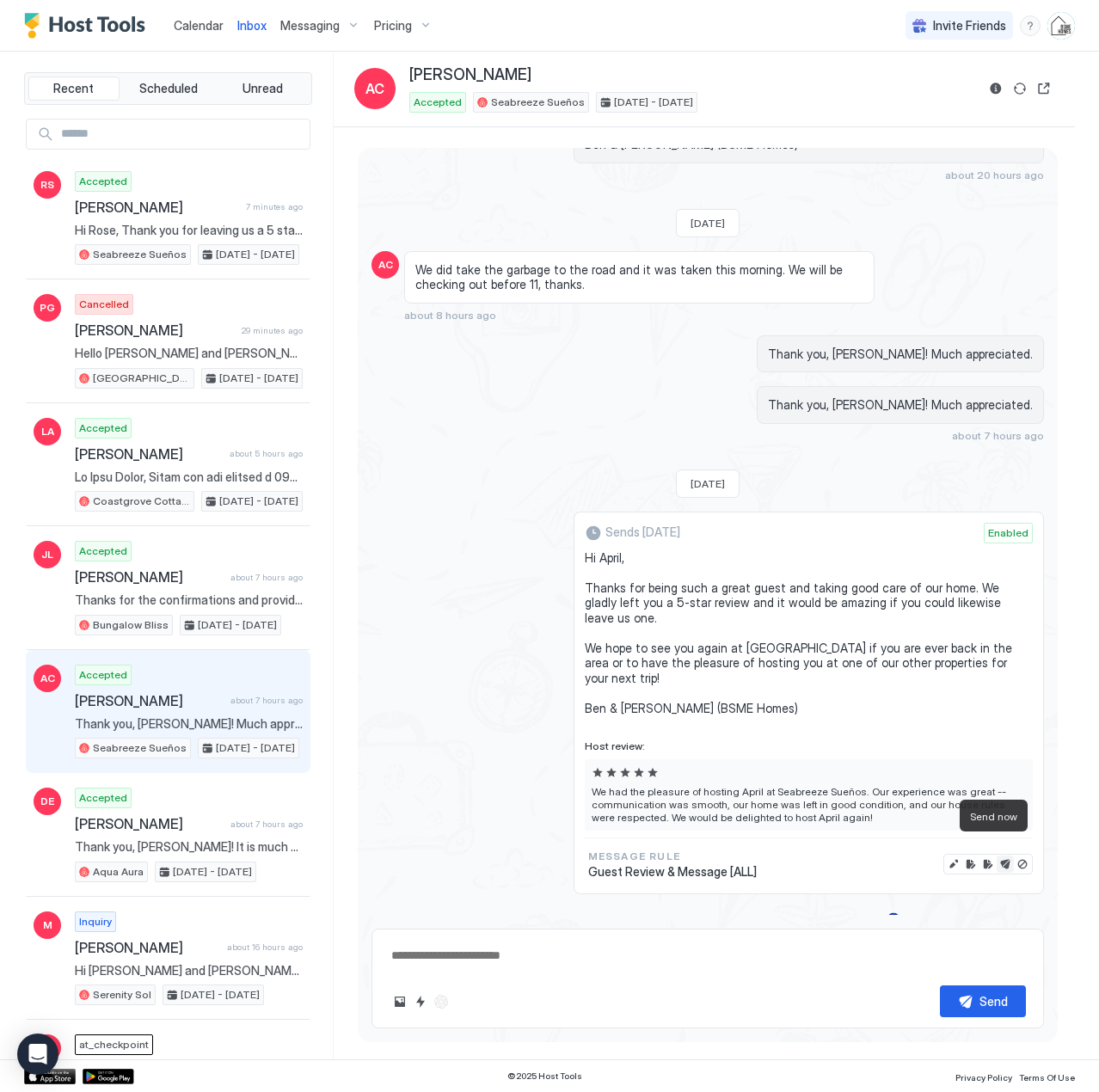
click at [996, 855] on button "Send now" at bounding box center [1005, 864] width 18 height 18
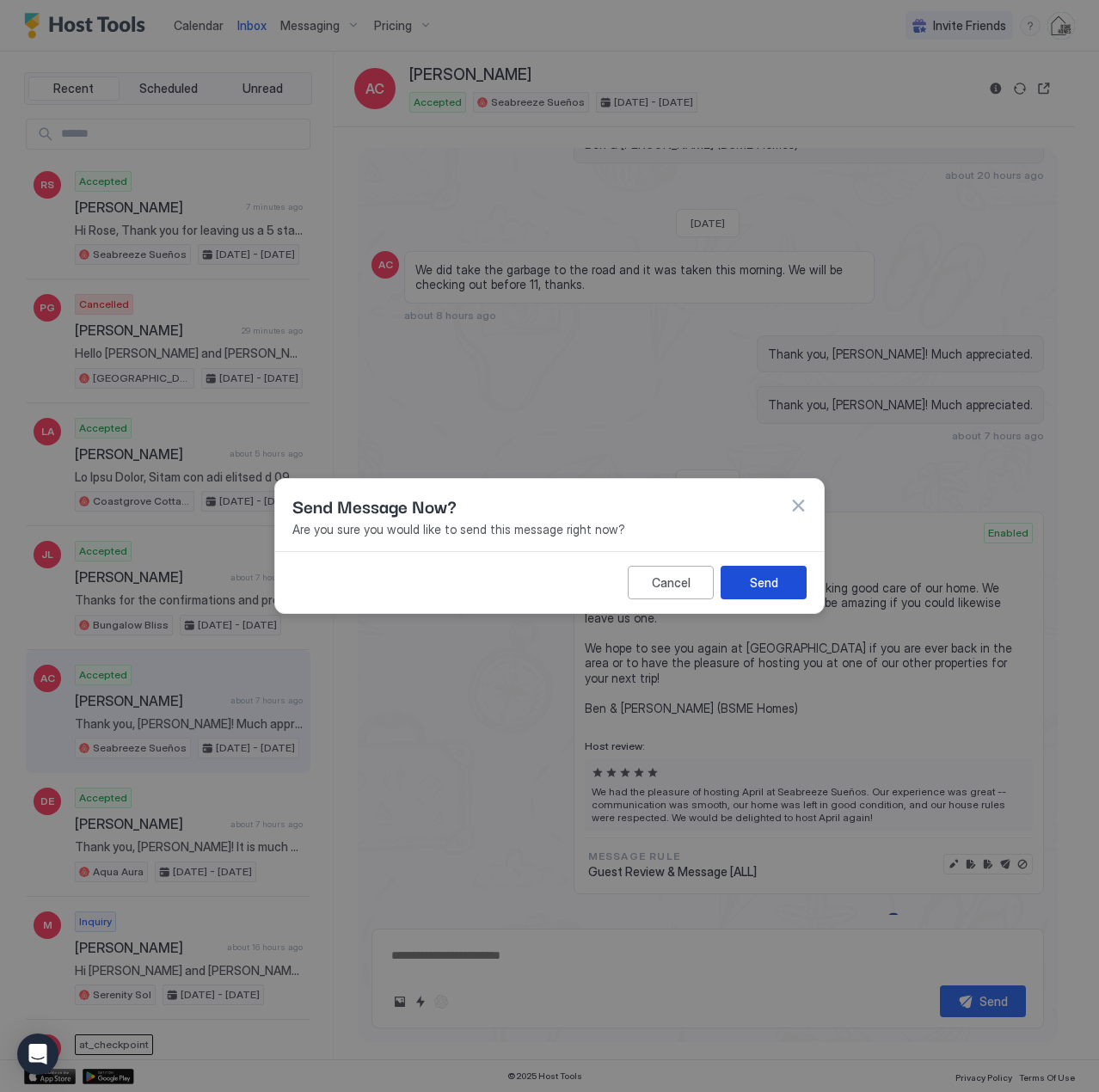
click at [790, 583] on button "Send" at bounding box center [763, 582] width 86 height 33
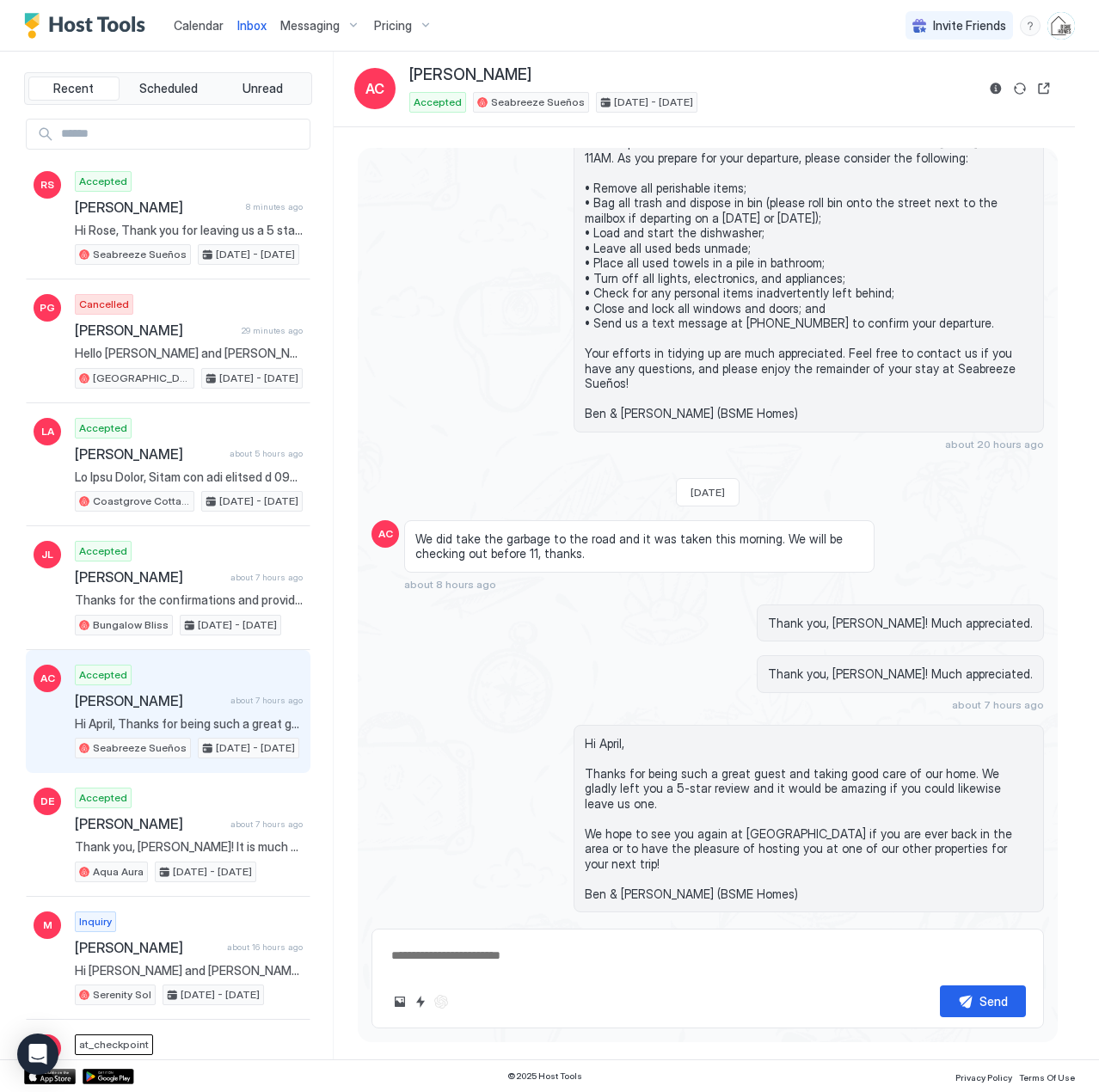
scroll to position [3940, 0]
